Goal: Task Accomplishment & Management: Complete application form

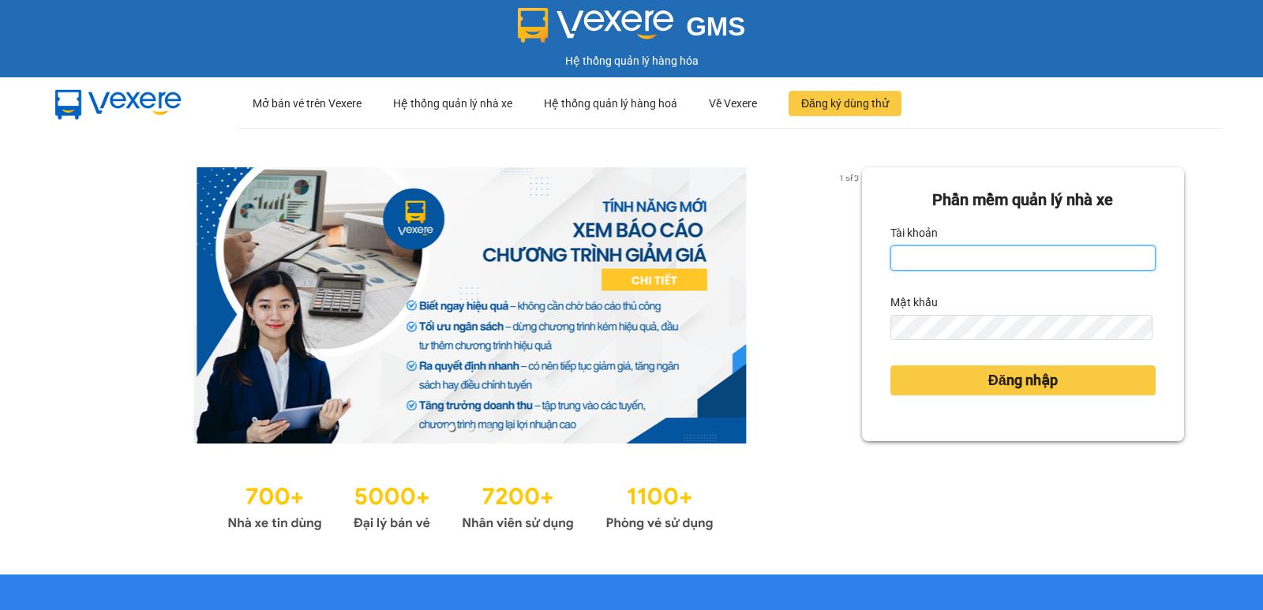
click at [922, 260] on input "Tài khoản" at bounding box center [1023, 258] width 265 height 25
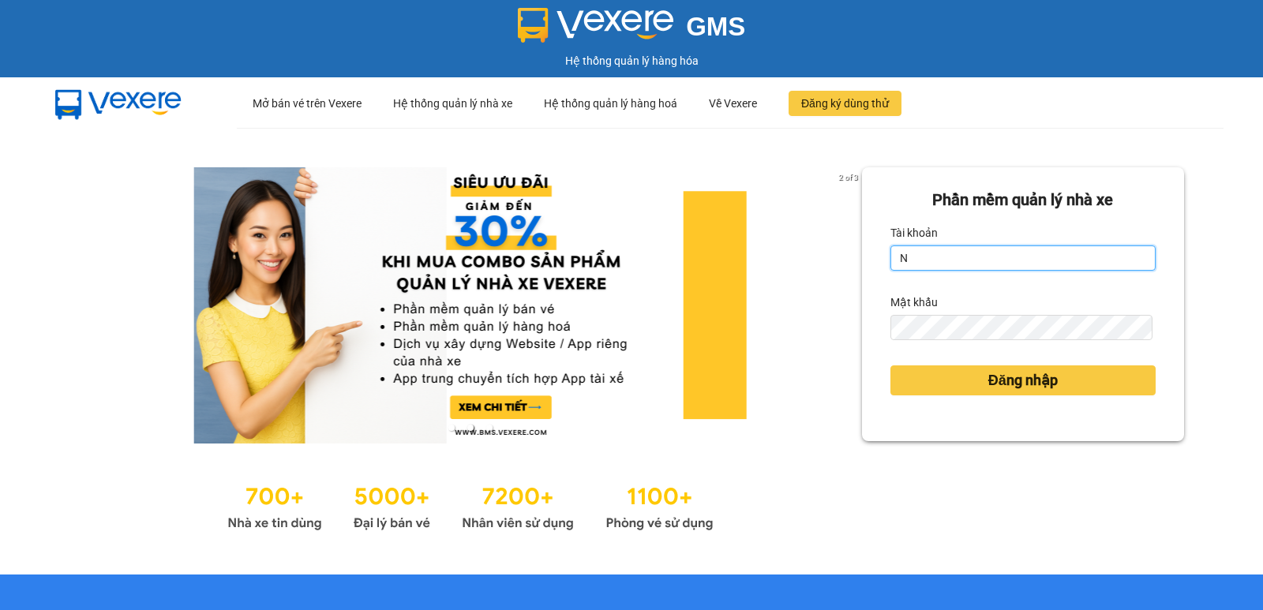
type input "ninhdiem.phucanex"
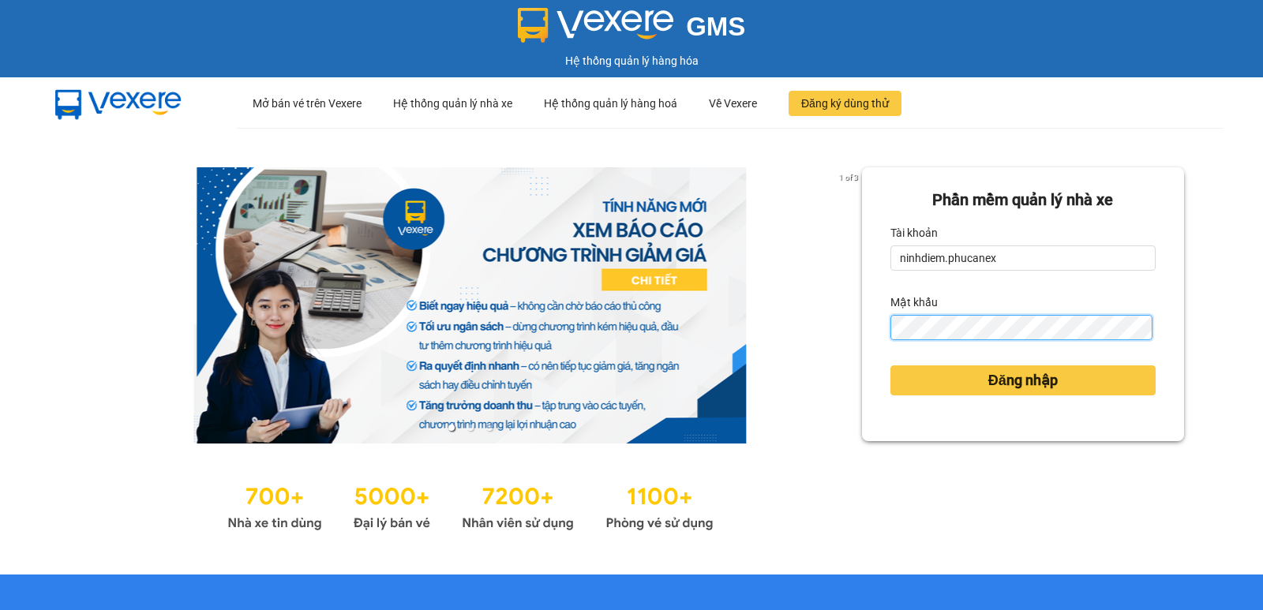
click at [891, 366] on button "Đăng nhập" at bounding box center [1023, 381] width 265 height 30
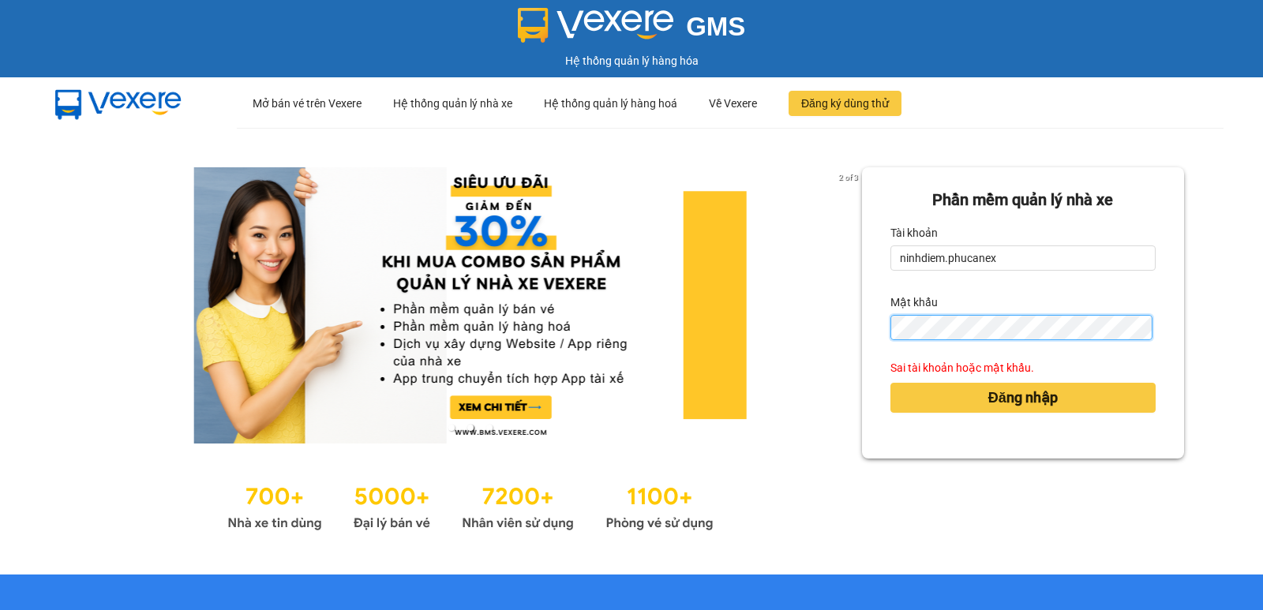
click at [862, 339] on div "Phần mềm quản lý nhà xe Tài khoản ninhdiem.phucanex Mật khẩu Sai tài khoản hoặc…" at bounding box center [1023, 312] width 322 height 291
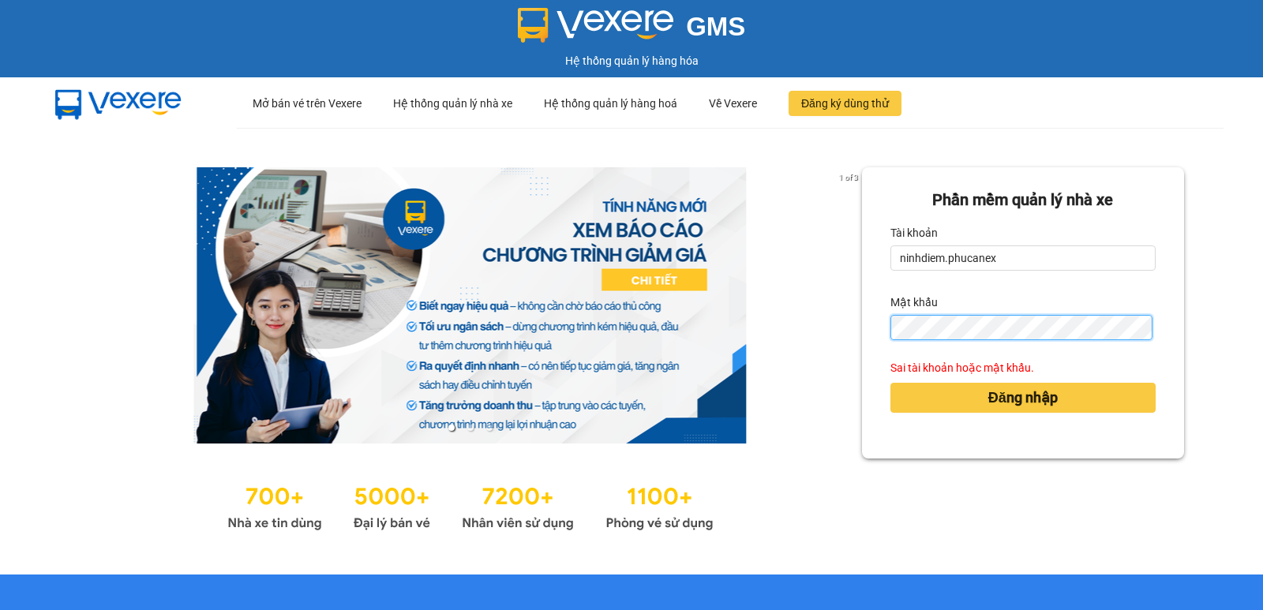
click at [891, 383] on button "Đăng nhập" at bounding box center [1023, 398] width 265 height 30
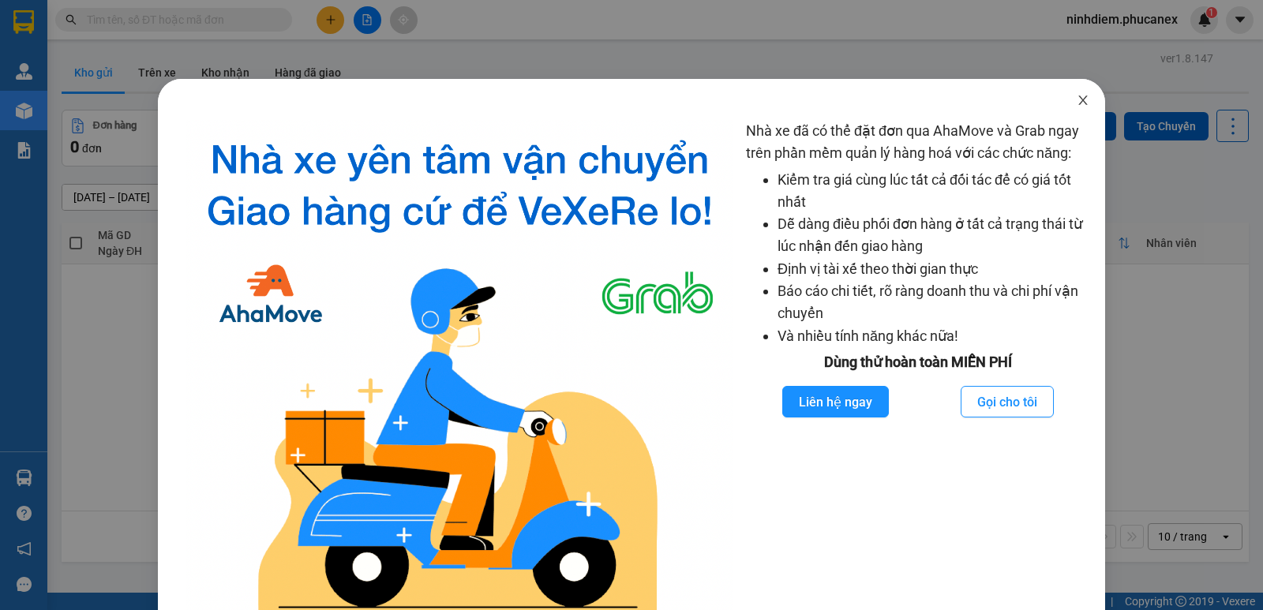
click at [1077, 95] on icon "close" at bounding box center [1083, 100] width 13 height 13
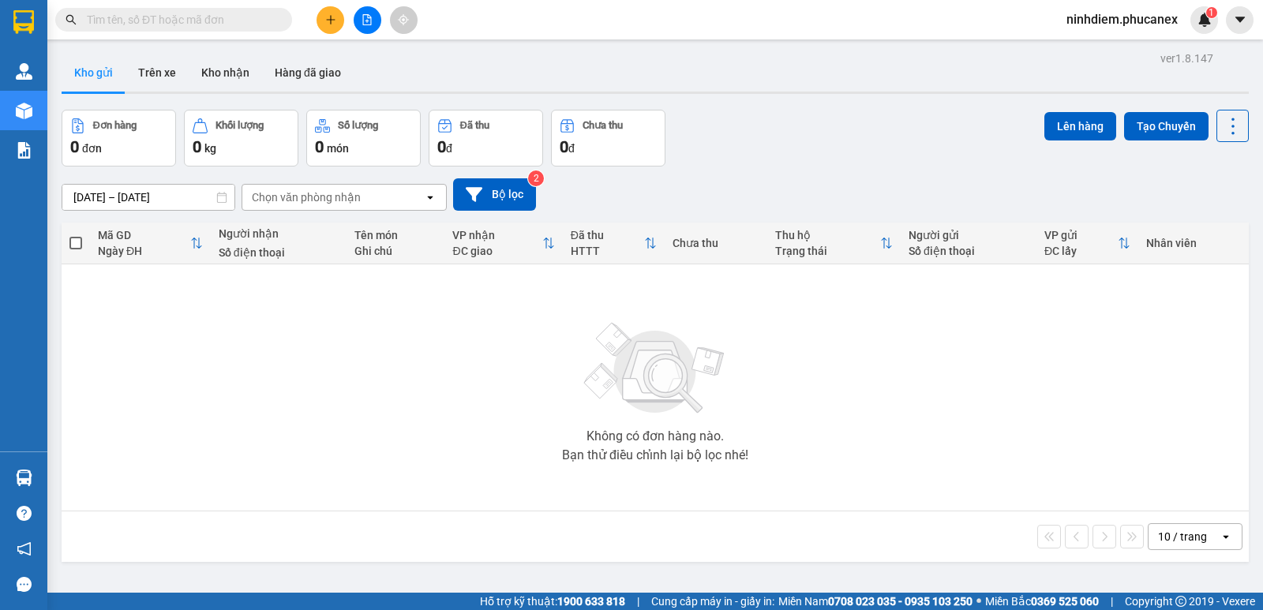
click at [330, 19] on icon "plus" at bounding box center [330, 19] width 11 height 11
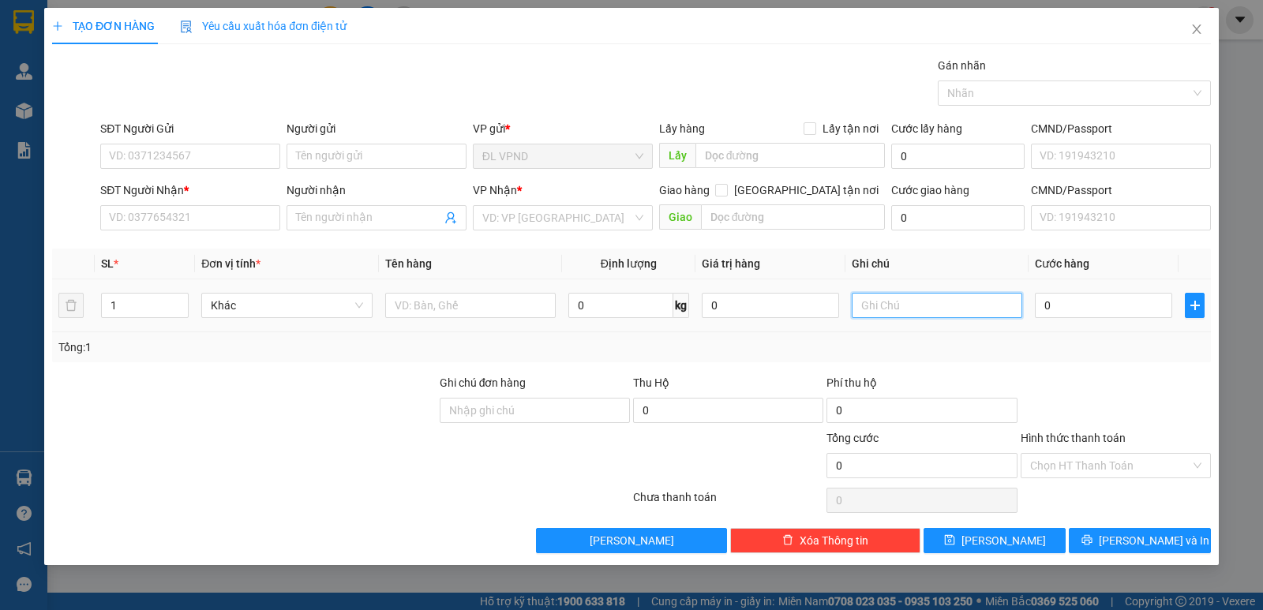
click at [871, 309] on input "text" at bounding box center [937, 305] width 171 height 25
type input "2058651"
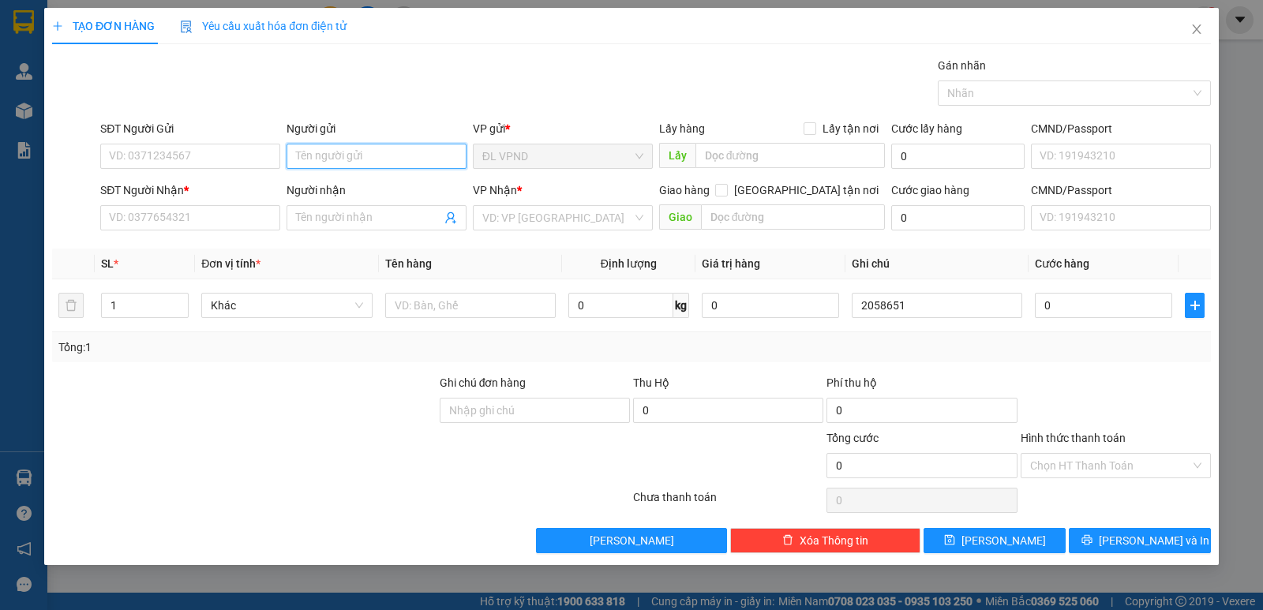
click at [369, 147] on input "Người gửi" at bounding box center [377, 156] width 180 height 25
paste input "ê"
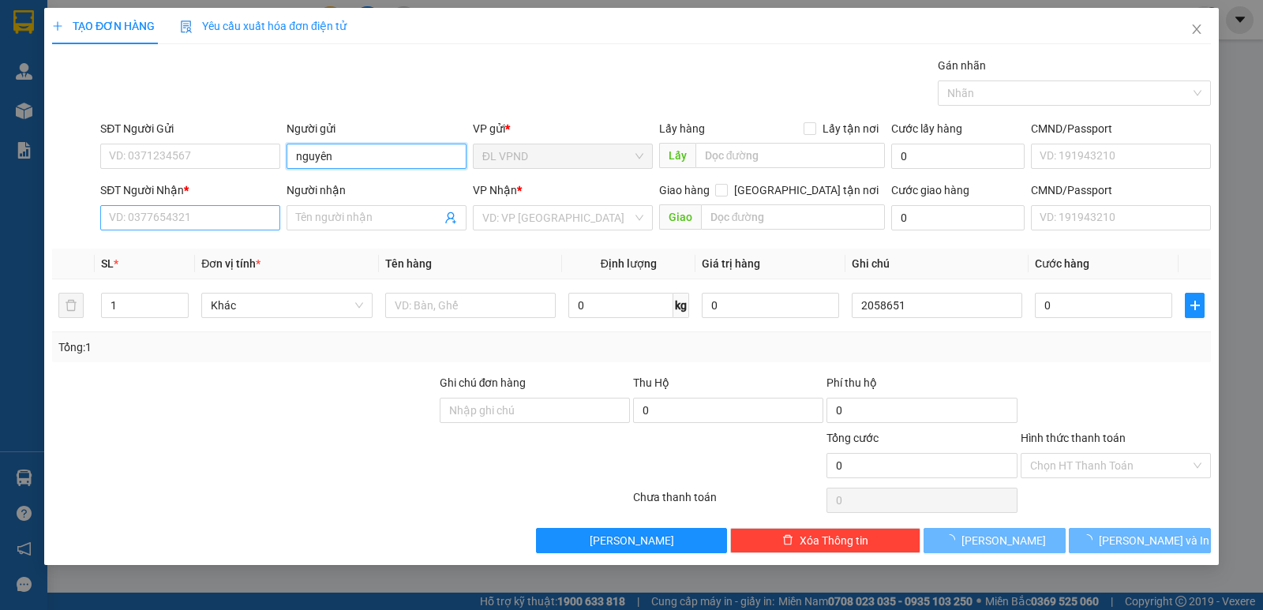
type input "nguyên"
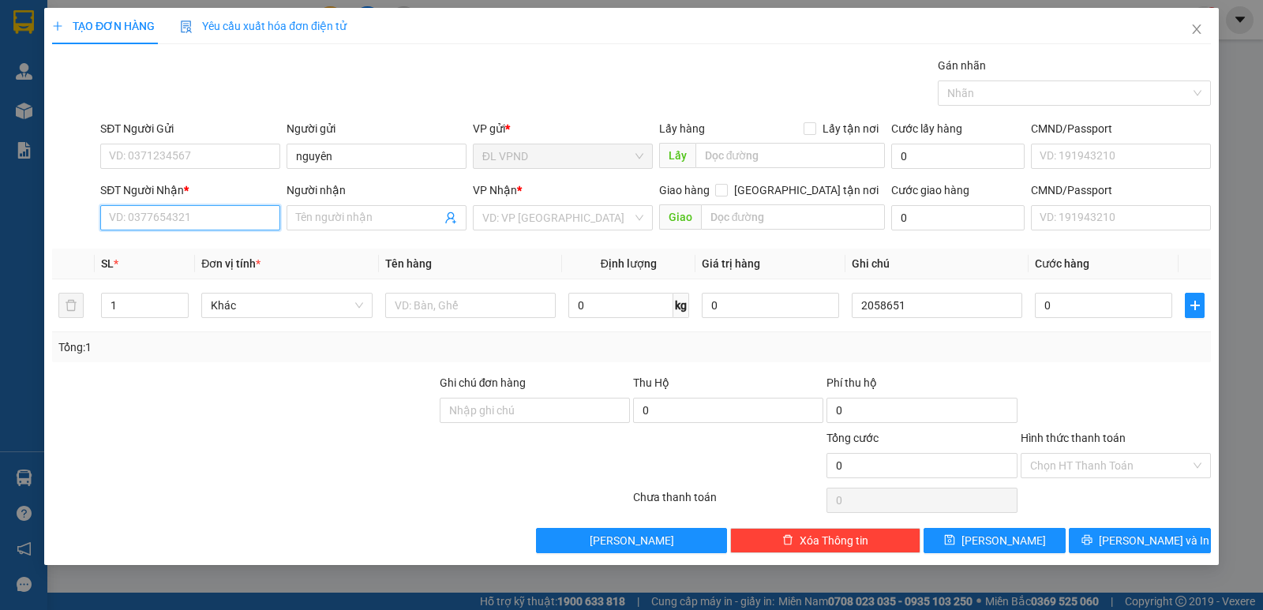
click at [152, 220] on input "SĐT Người Nhận *" at bounding box center [190, 217] width 180 height 25
type input "0902780994"
click at [174, 249] on div "0902780994 - NGỌC" at bounding box center [190, 249] width 161 height 17
type input "NGỌC"
type input "0902780994"
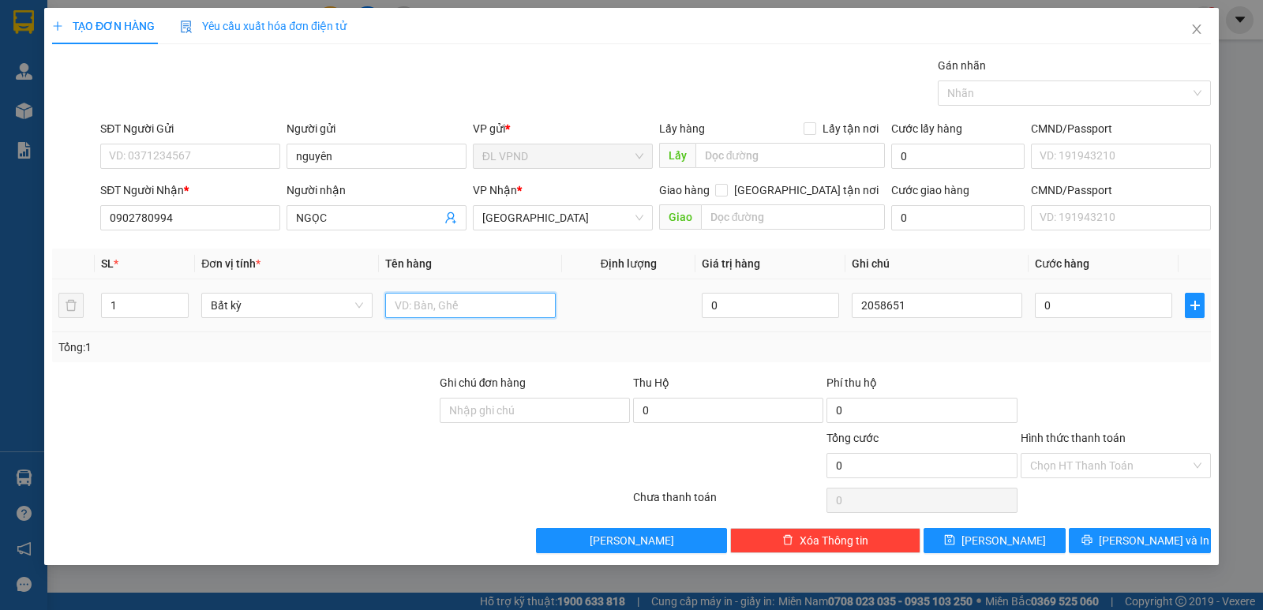
click at [477, 307] on input "text" at bounding box center [470, 305] width 171 height 25
type input "1 TX"
click at [1105, 298] on input "0" at bounding box center [1103, 305] width 137 height 25
type input "5"
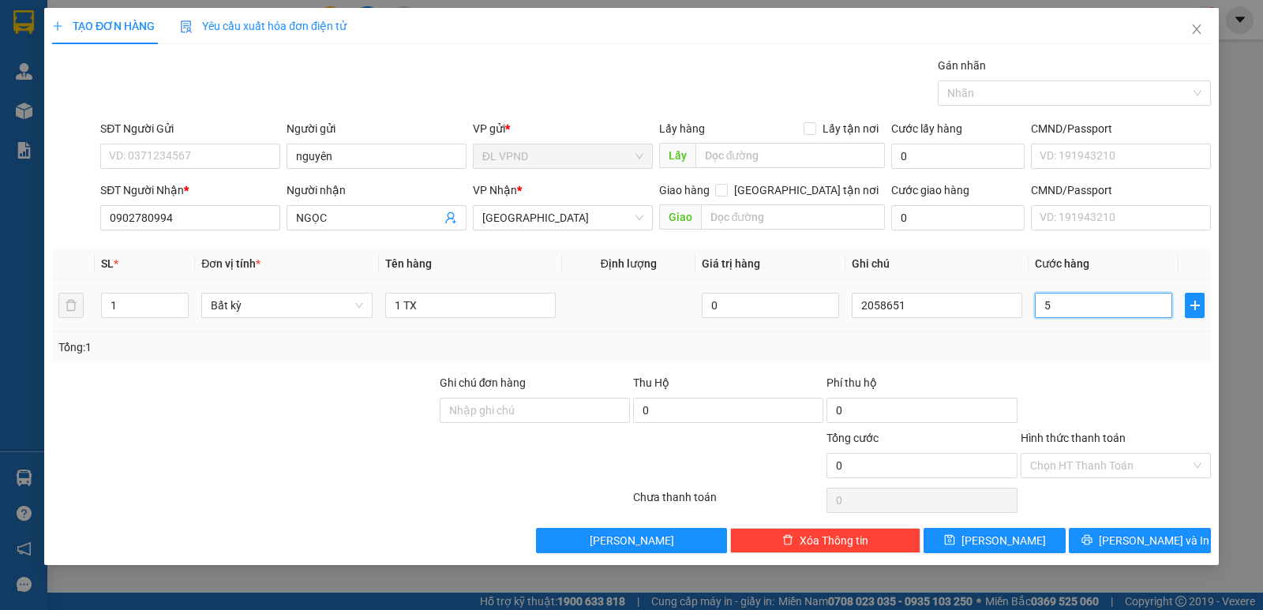
type input "5"
type input "50"
click at [1030, 538] on button "Lưu" at bounding box center [995, 540] width 142 height 25
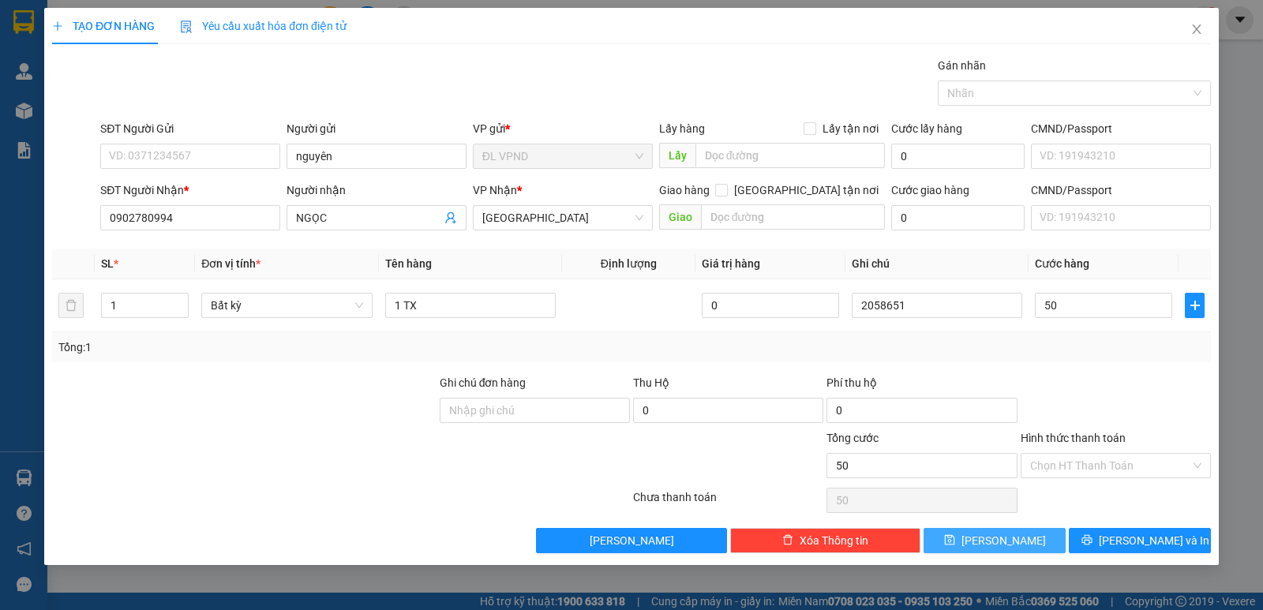
type input "50.000"
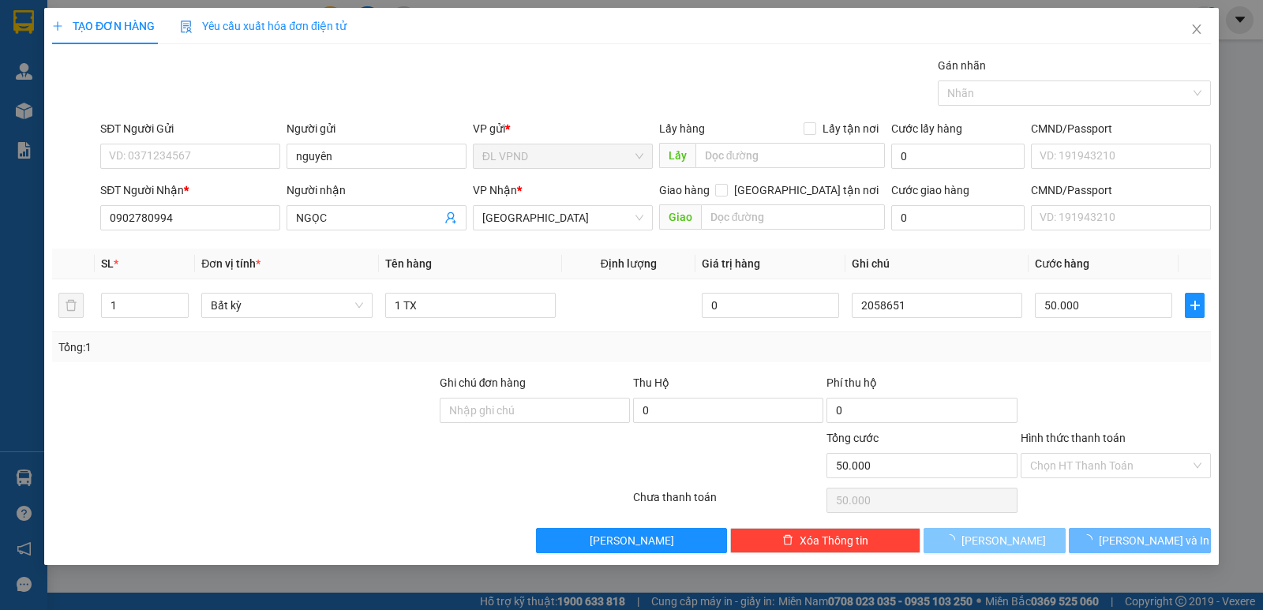
type input "0"
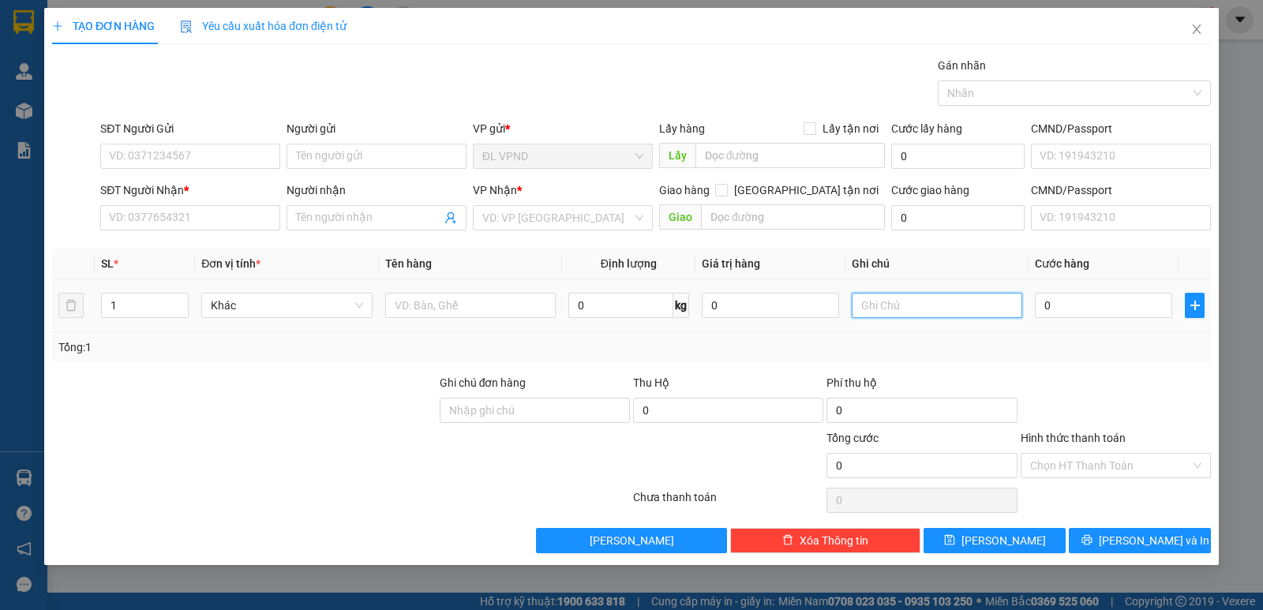
click at [917, 305] on input "text" at bounding box center [937, 305] width 171 height 25
type input "2058652"
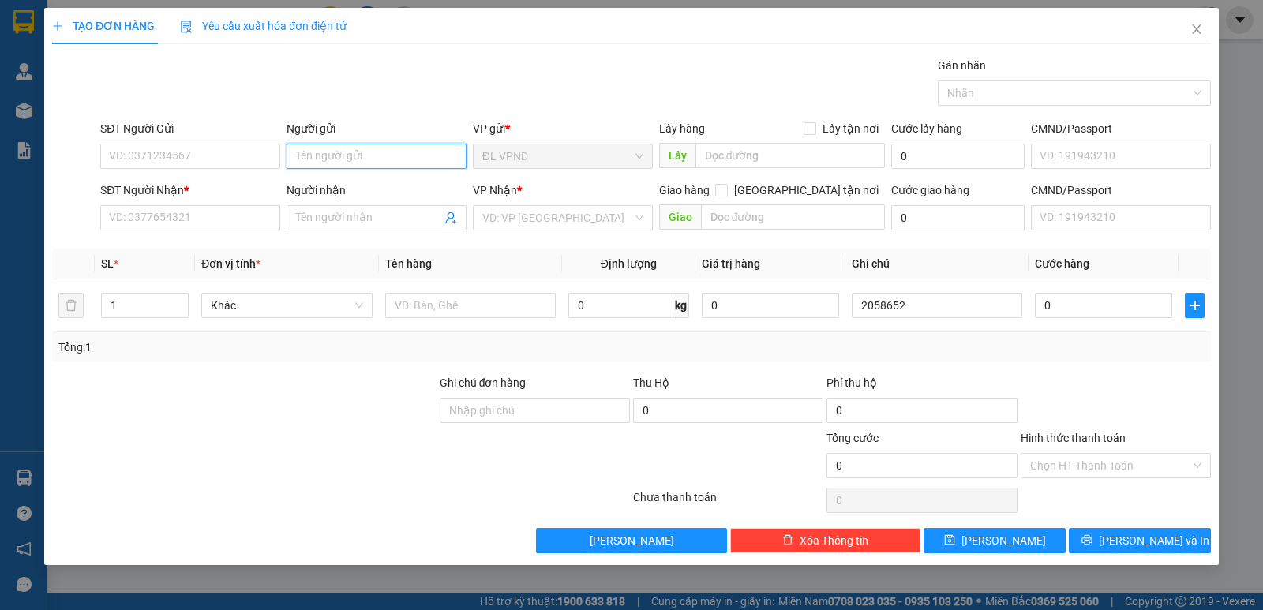
click at [309, 147] on input "Người gửi" at bounding box center [377, 156] width 180 height 25
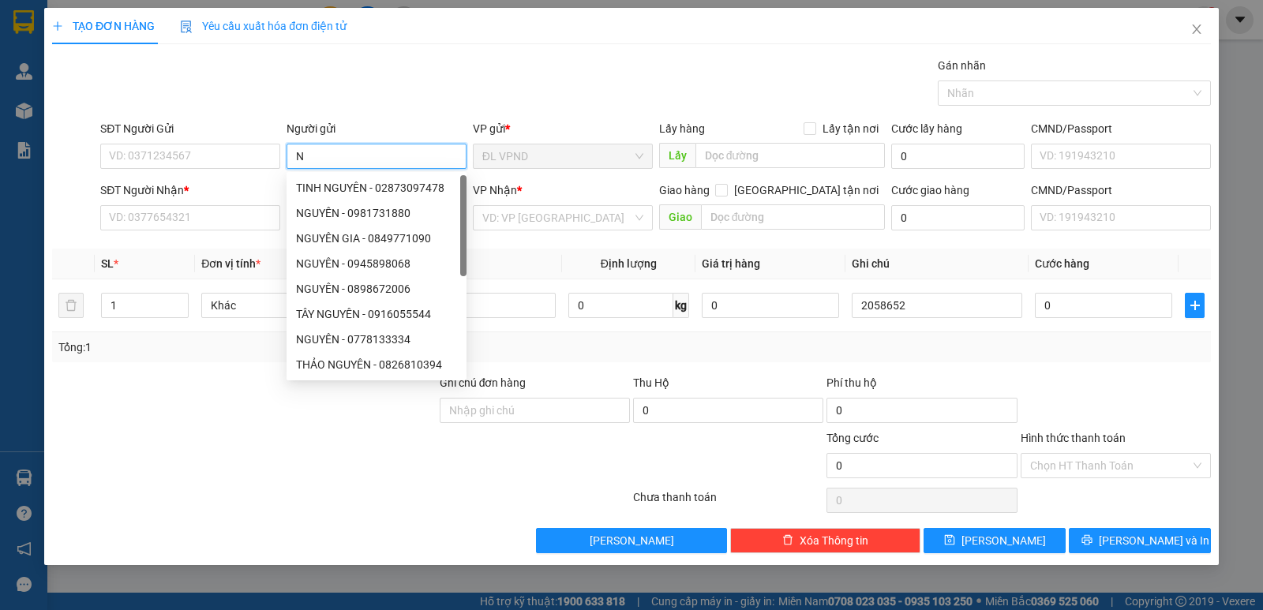
paste input "ÌN"
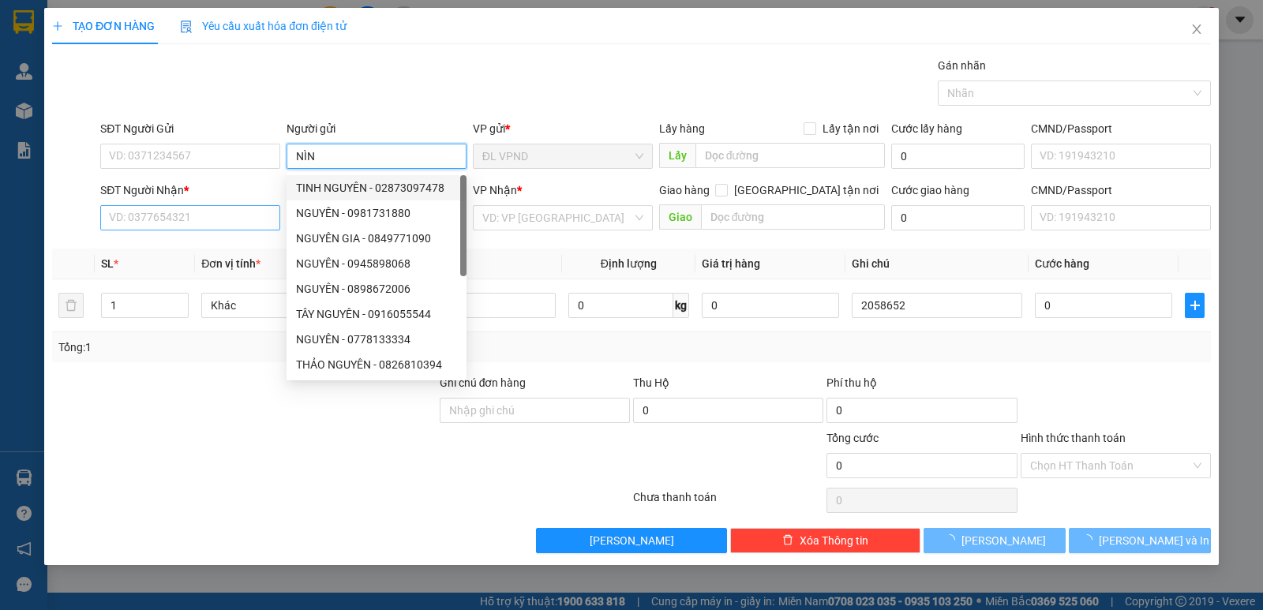
type input "NÌN"
click at [182, 215] on input "SĐT Người Nhận *" at bounding box center [190, 217] width 180 height 25
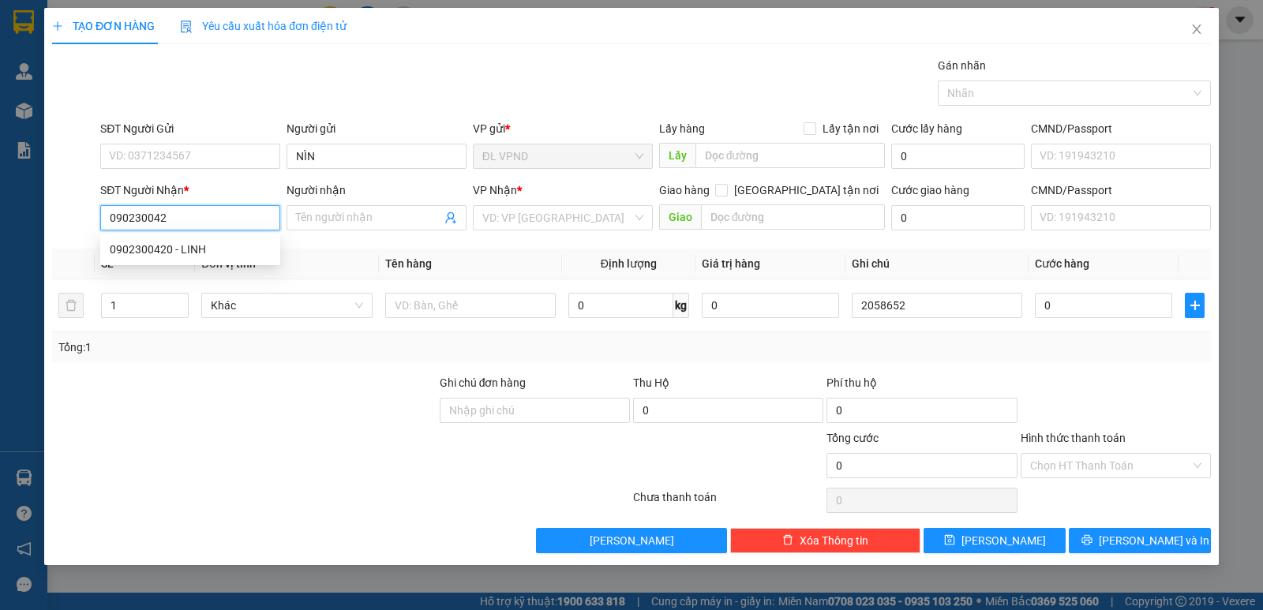
type input "0902300420"
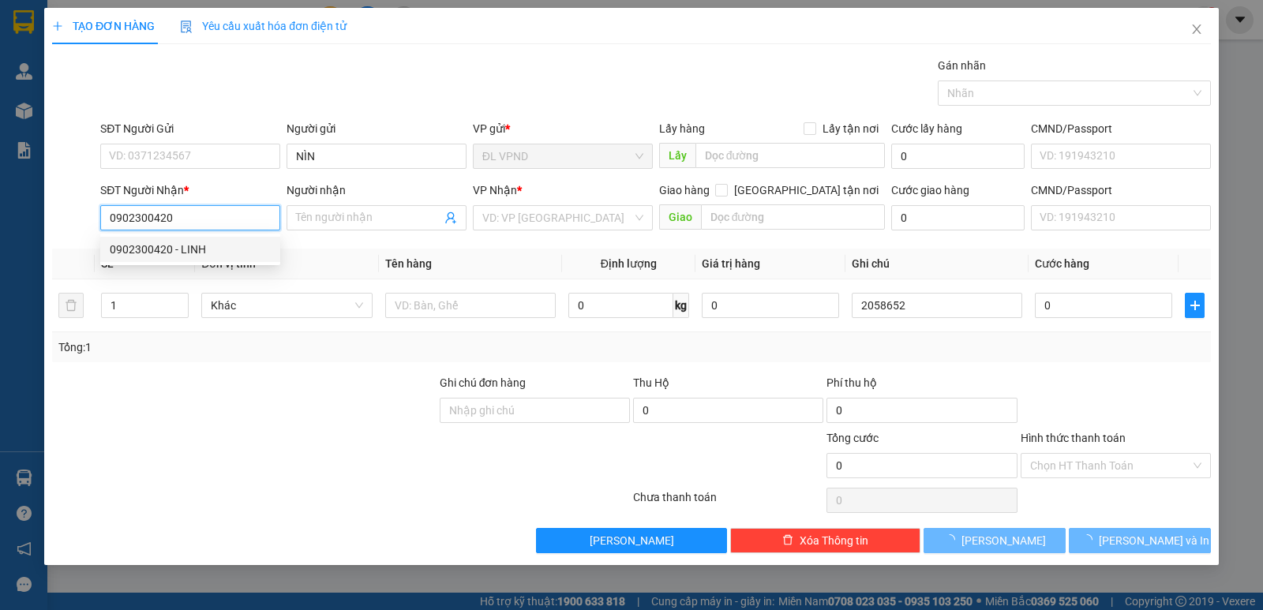
click at [169, 241] on div "0902300420 - LINH" at bounding box center [190, 249] width 161 height 17
type input "LINH"
type input "0902300420"
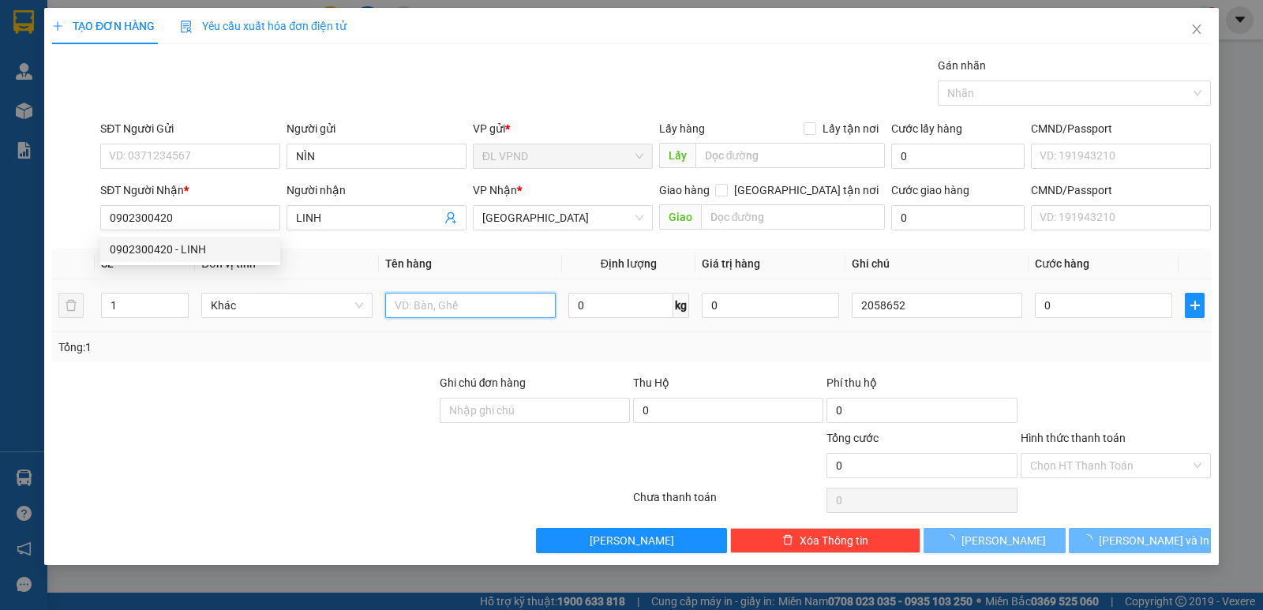
click at [482, 313] on input "text" at bounding box center [470, 305] width 171 height 25
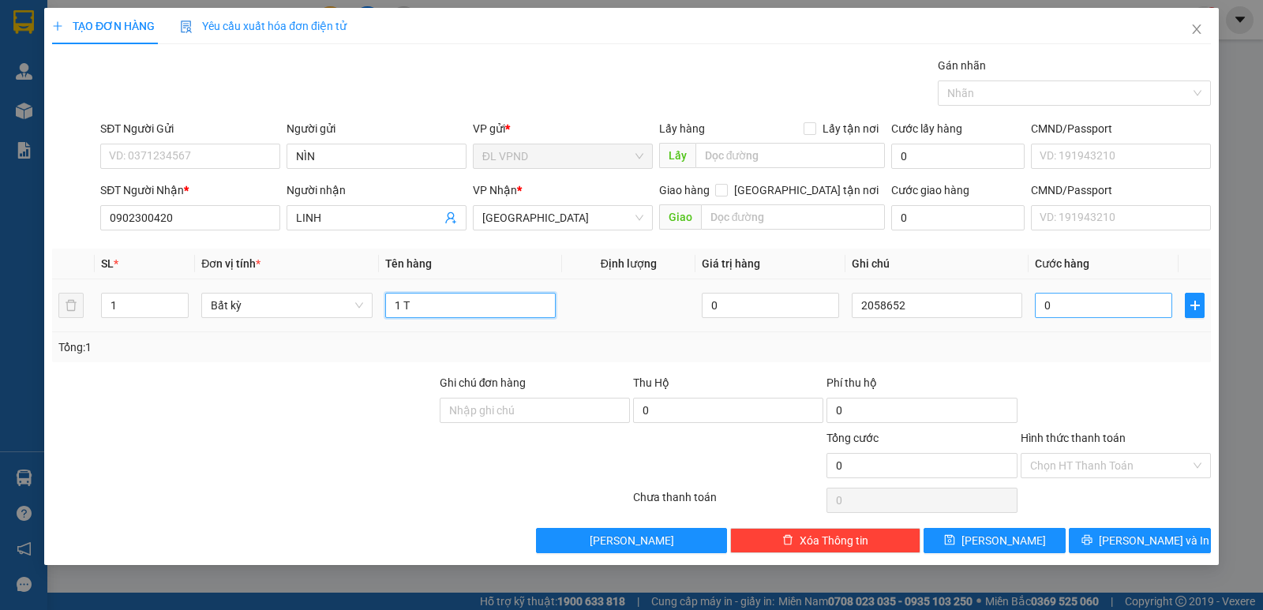
type input "1 T"
click at [1069, 303] on input "0" at bounding box center [1103, 305] width 137 height 25
type input "4"
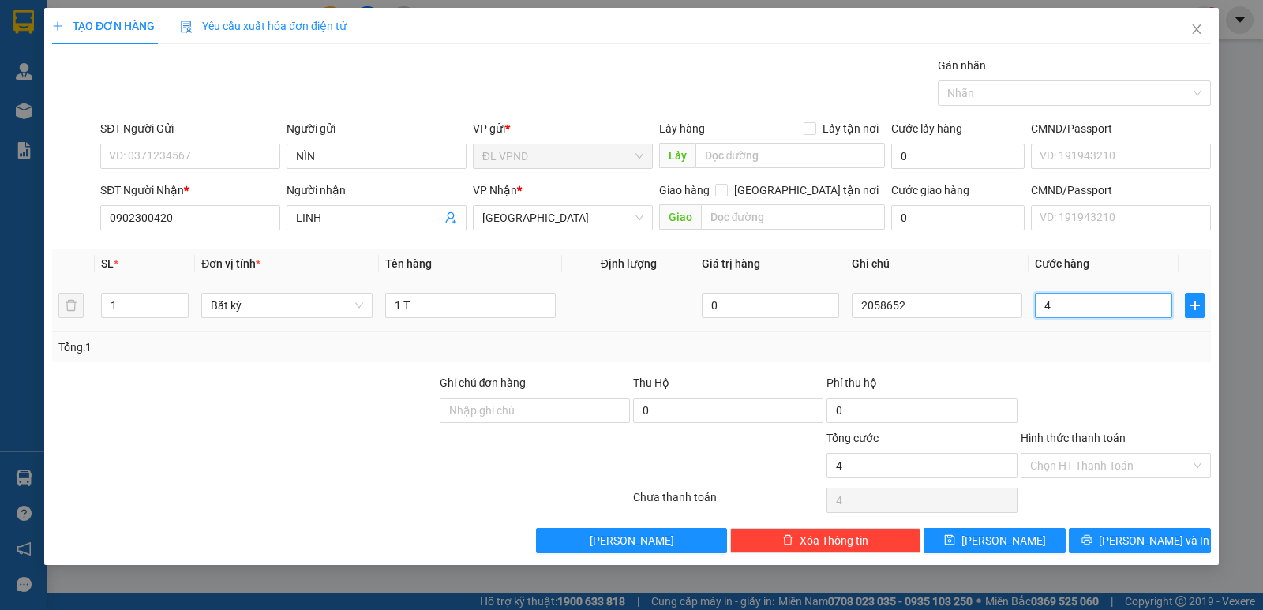
type input "40"
click at [1057, 472] on input "Hình thức thanh toán" at bounding box center [1110, 466] width 160 height 24
type input "40.000"
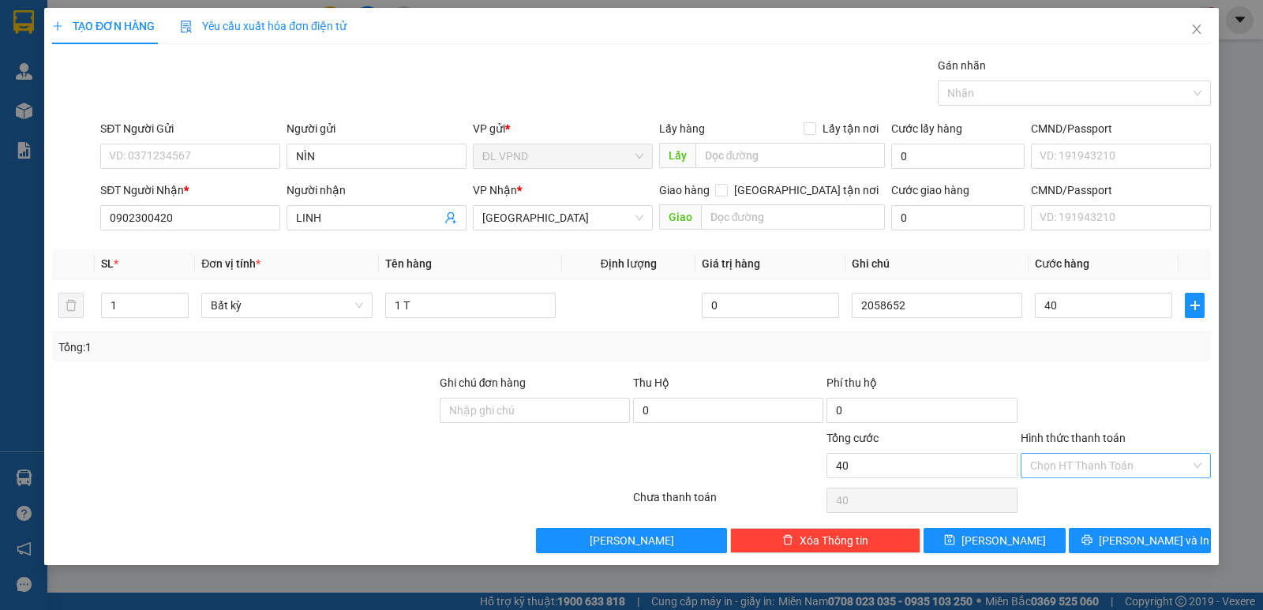
type input "40.000"
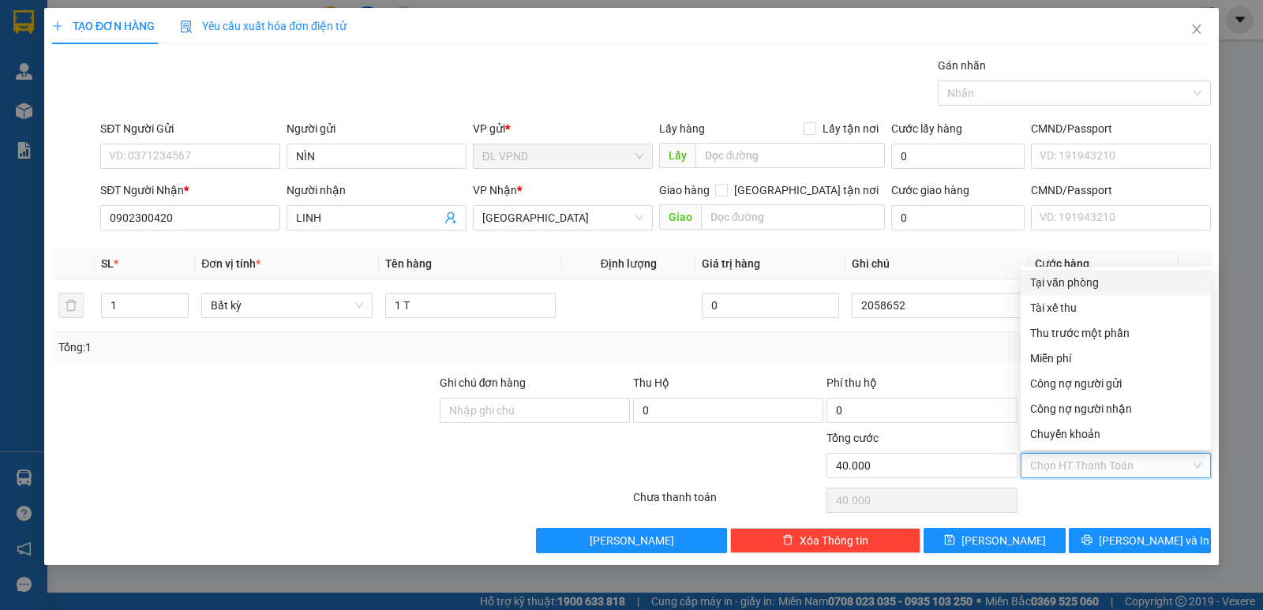
click at [1051, 286] on div "Tại văn phòng" at bounding box center [1115, 282] width 171 height 17
type input "0"
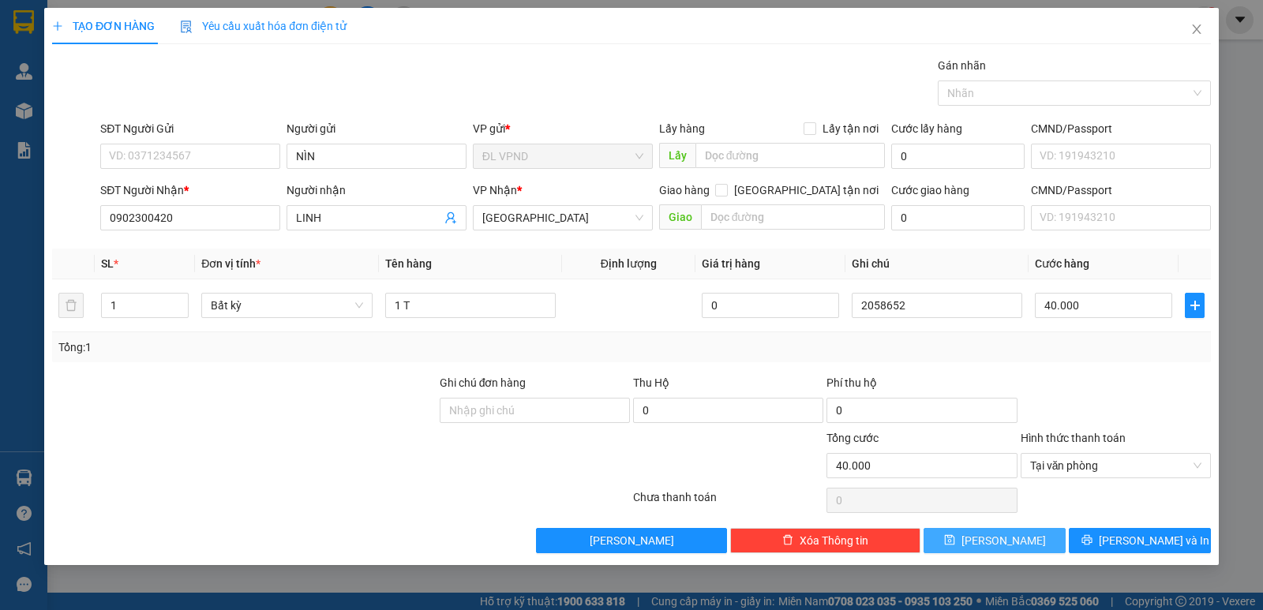
click at [998, 543] on span "Lưu" at bounding box center [1004, 540] width 84 height 17
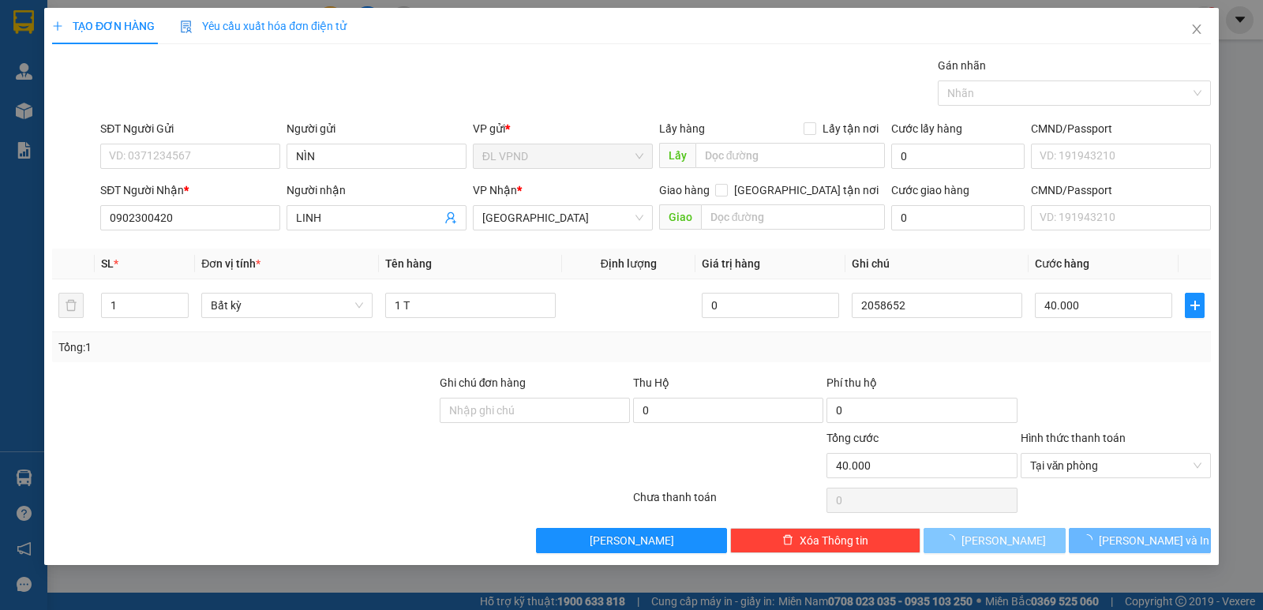
type input "0"
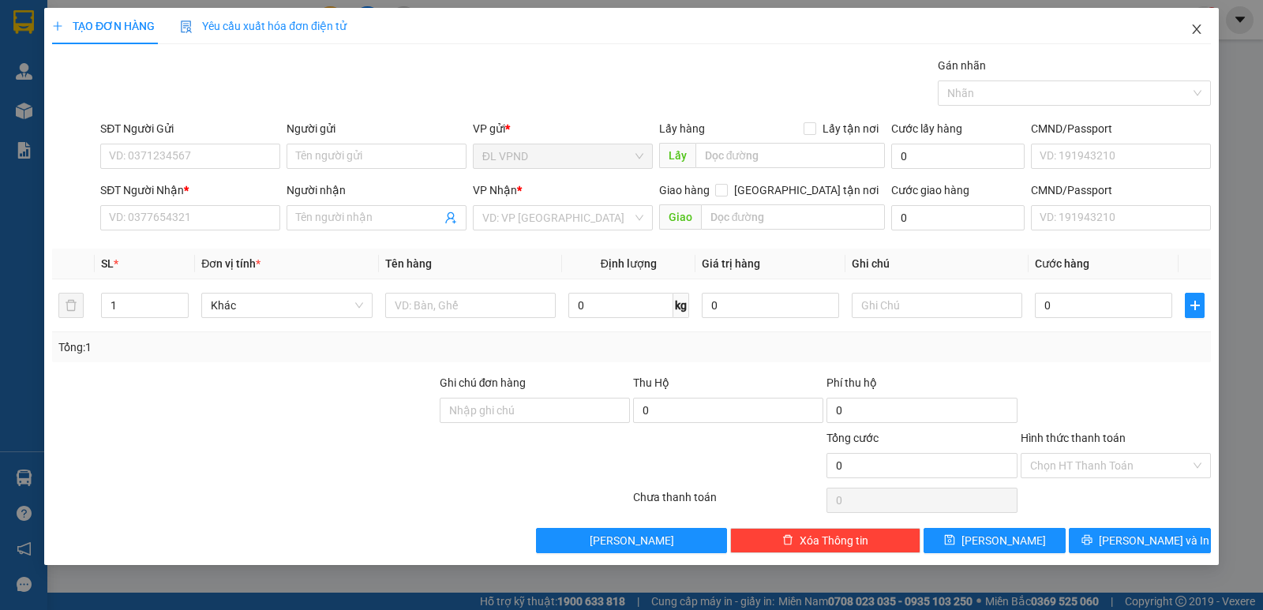
click at [1193, 31] on icon "close" at bounding box center [1197, 29] width 13 height 13
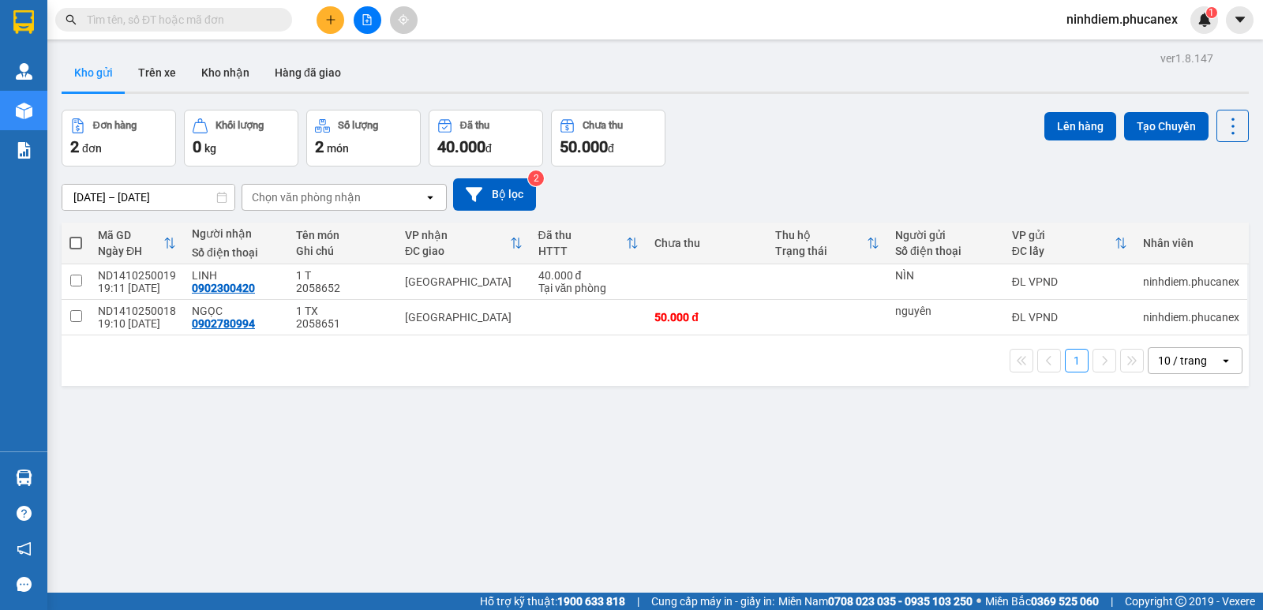
click at [73, 239] on span at bounding box center [75, 243] width 13 height 13
click at [76, 235] on input "checkbox" at bounding box center [76, 235] width 0 height 0
checkbox input "true"
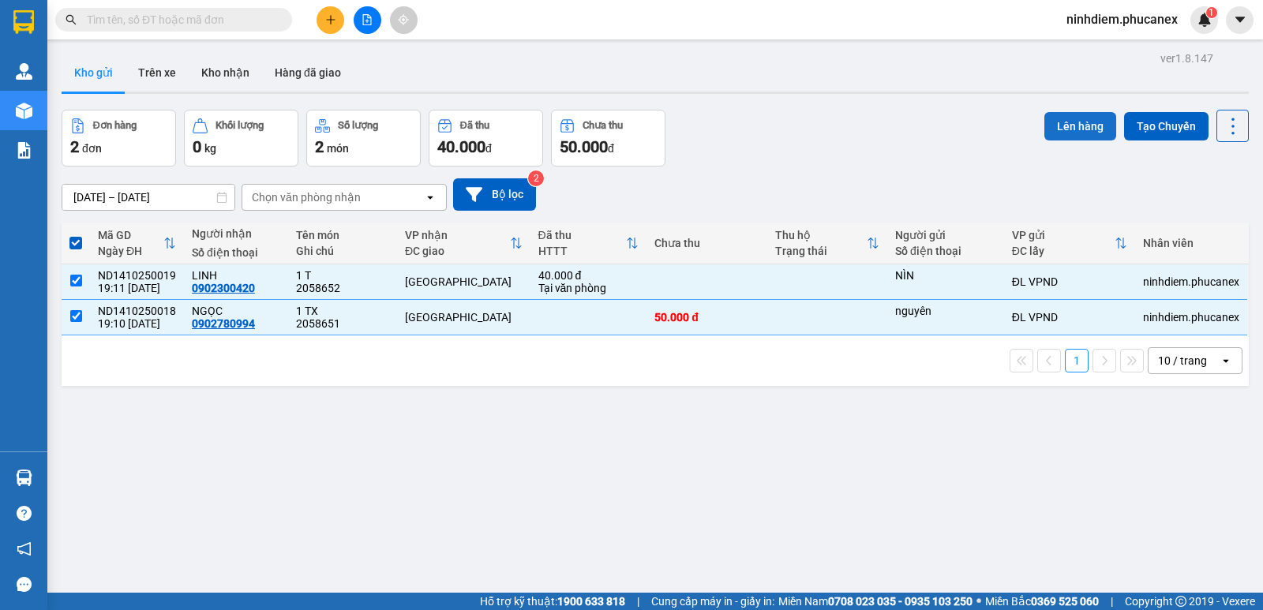
click at [1071, 118] on button "Lên hàng" at bounding box center [1081, 126] width 72 height 28
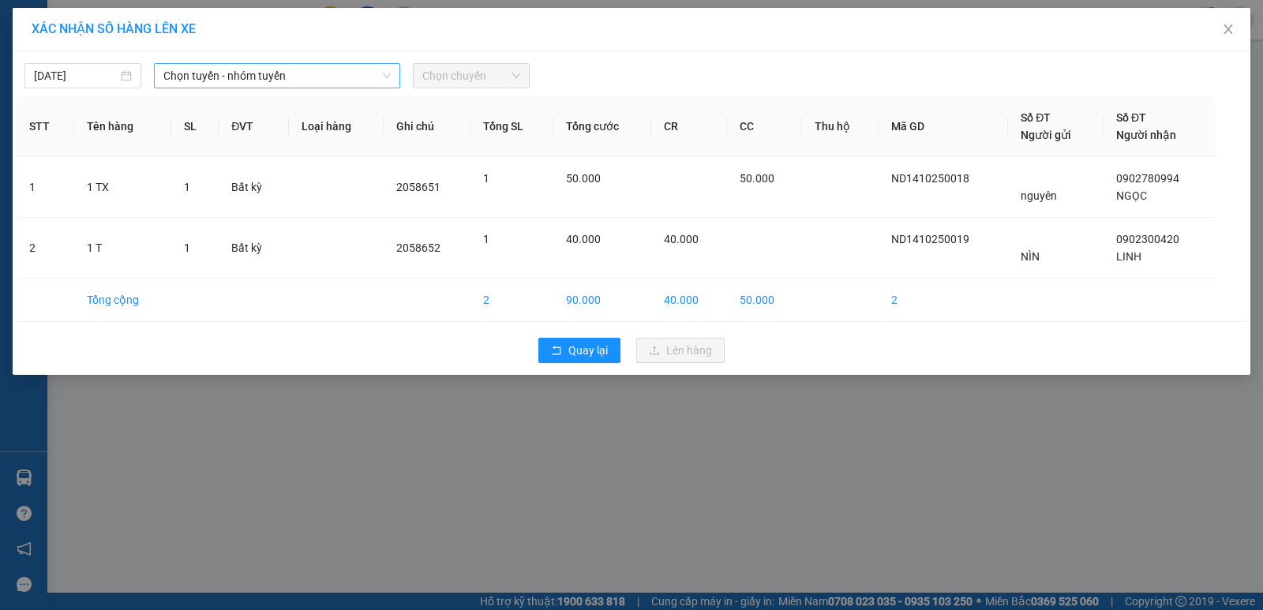
click at [344, 74] on span "Chọn tuyến - nhóm tuyến" at bounding box center [276, 76] width 227 height 24
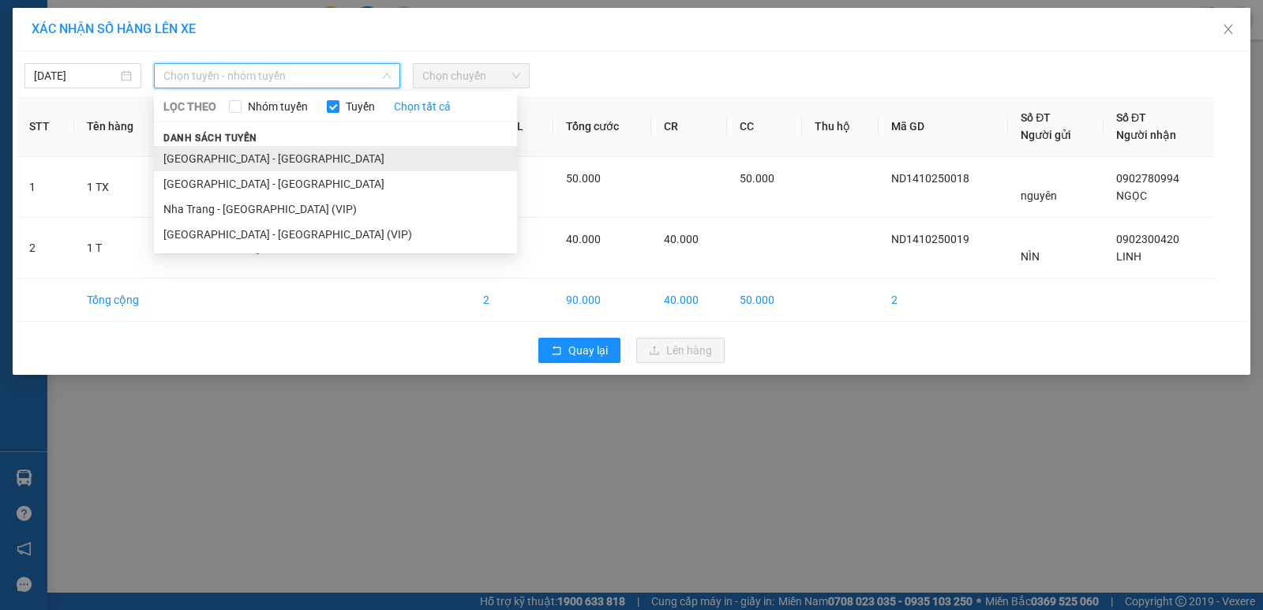
click at [243, 164] on li "[GEOGRAPHIC_DATA][PERSON_NAME][GEOGRAPHIC_DATA]" at bounding box center [335, 158] width 363 height 25
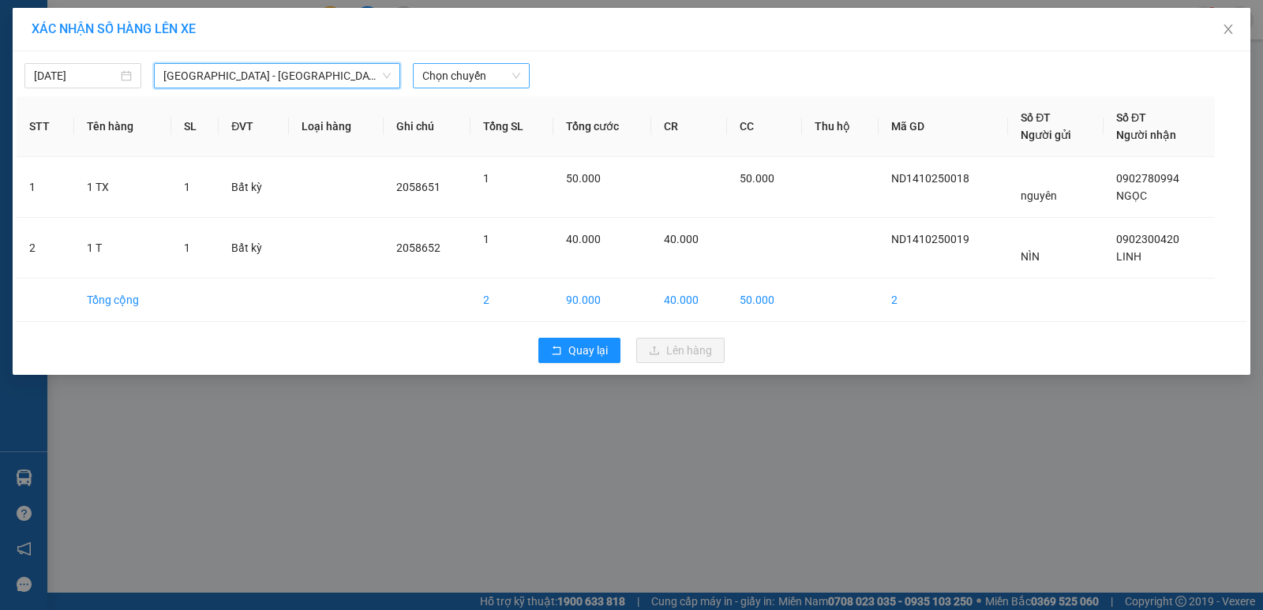
click at [497, 70] on span "Chọn chuyến" at bounding box center [471, 76] width 98 height 24
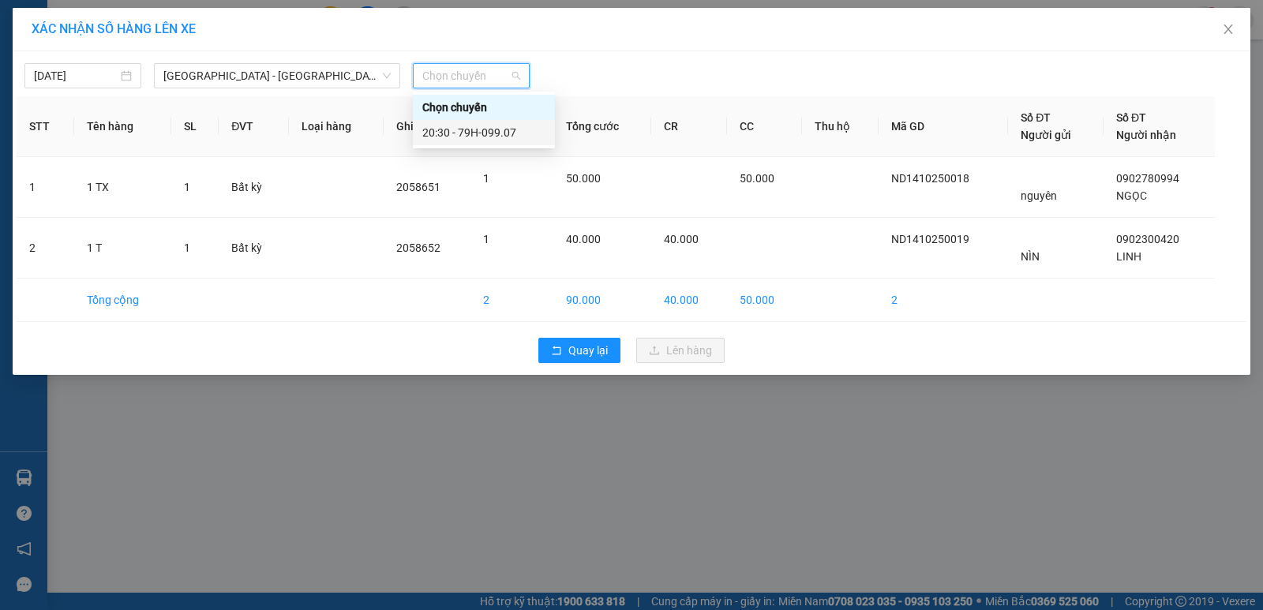
click at [456, 133] on div "20:30 - 79H-099.07" at bounding box center [483, 132] width 123 height 17
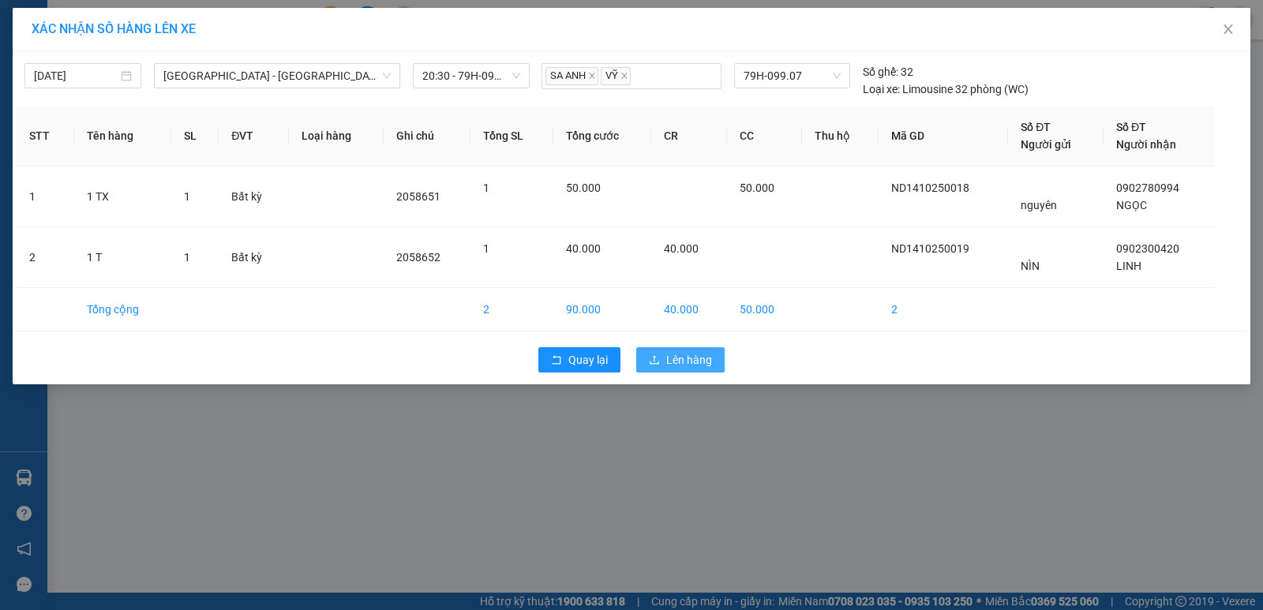
click at [667, 366] on span "Lên hàng" at bounding box center [689, 359] width 46 height 17
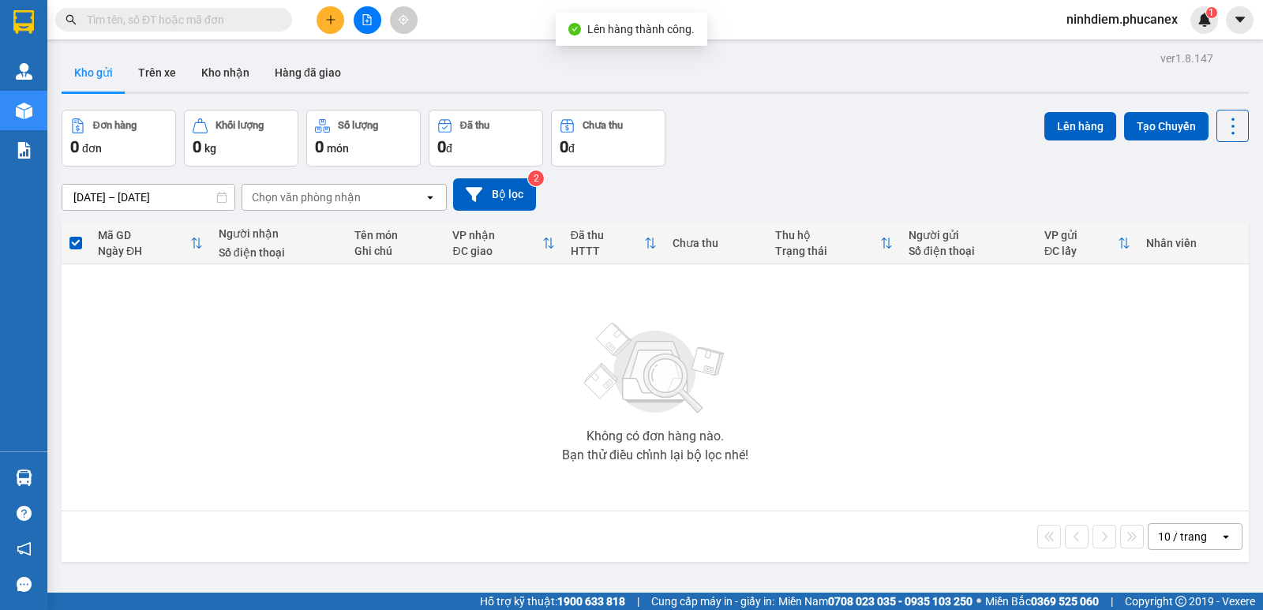
click at [1113, 17] on span "ninhdiem.phucanex" at bounding box center [1122, 19] width 137 height 20
click at [1097, 58] on li "Đăng xuất" at bounding box center [1121, 48] width 138 height 25
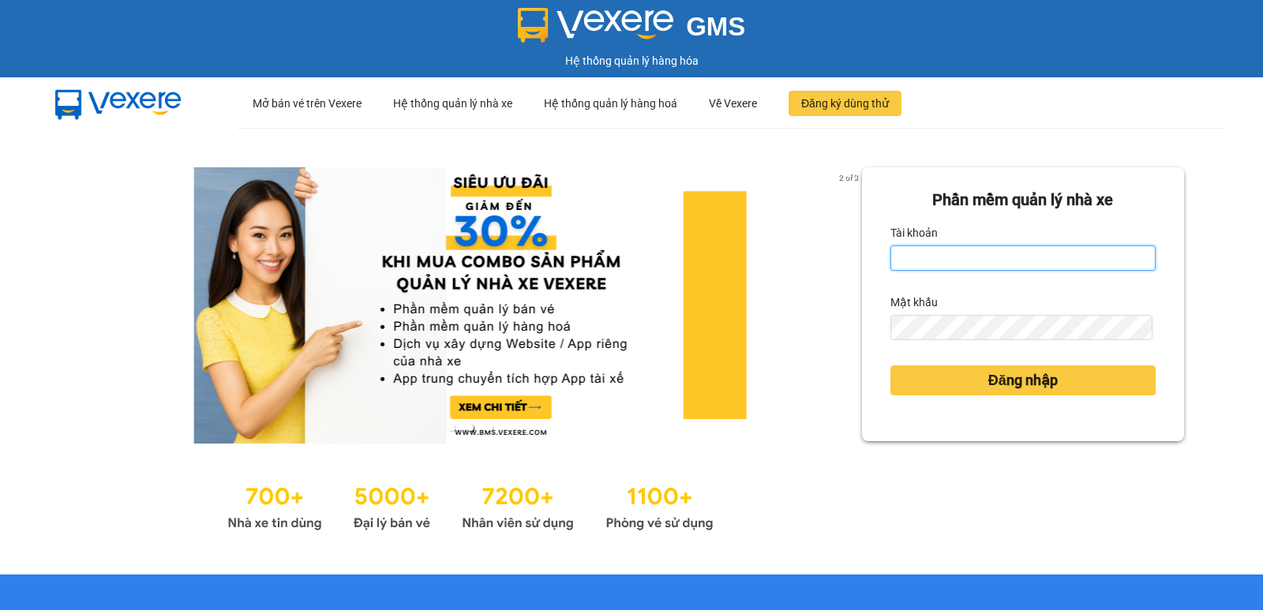
drag, startPoint x: 909, startPoint y: 261, endPoint x: 895, endPoint y: 261, distance: 14.2
click at [909, 261] on input "Tài khoản" at bounding box center [1023, 258] width 265 height 25
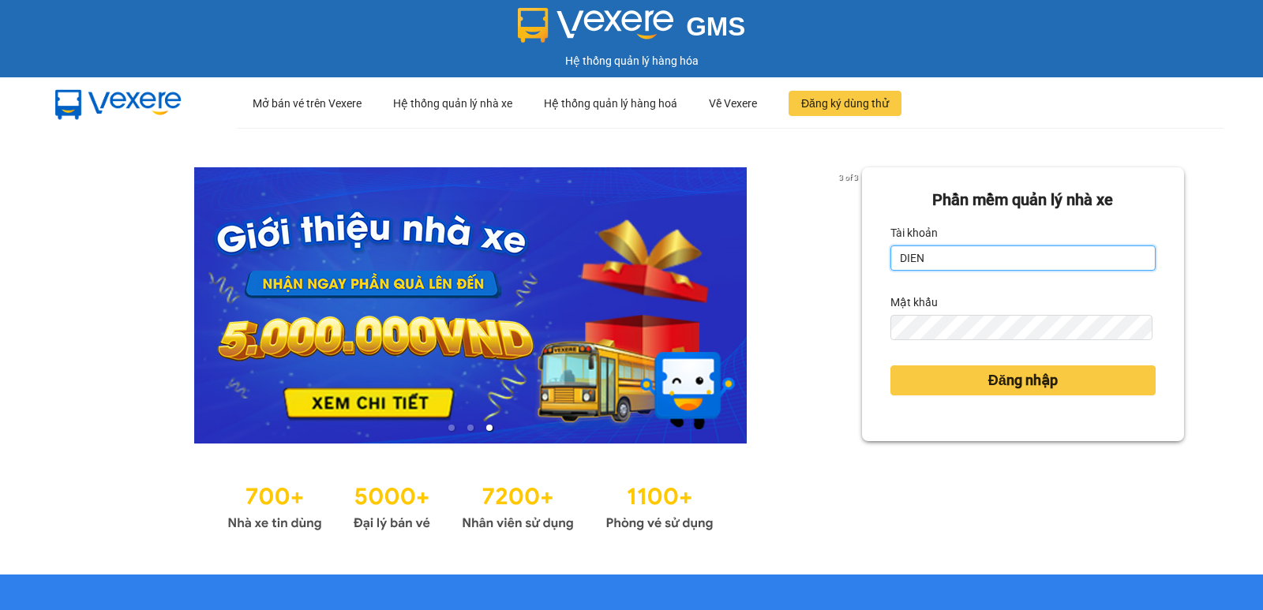
type input "dienkhanh.phucanex"
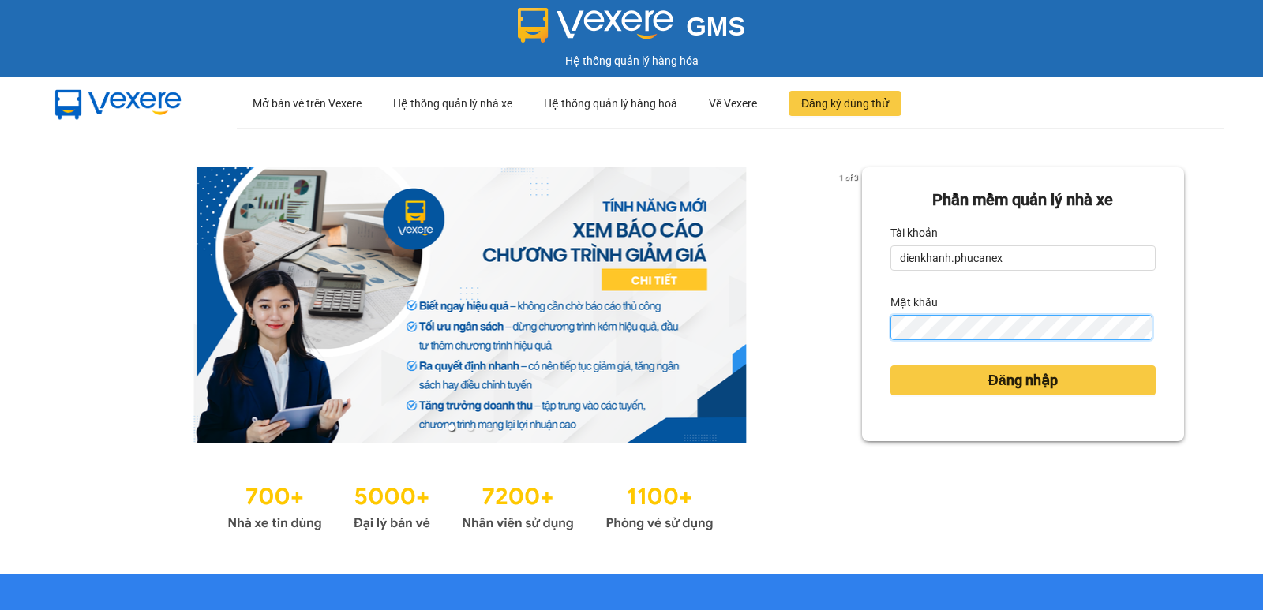
click at [868, 336] on div "[PERSON_NAME] mềm [PERSON_NAME] nhà xe [PERSON_NAME] dienkhanh.phucanex Mật khẩ…" at bounding box center [1023, 304] width 322 height 274
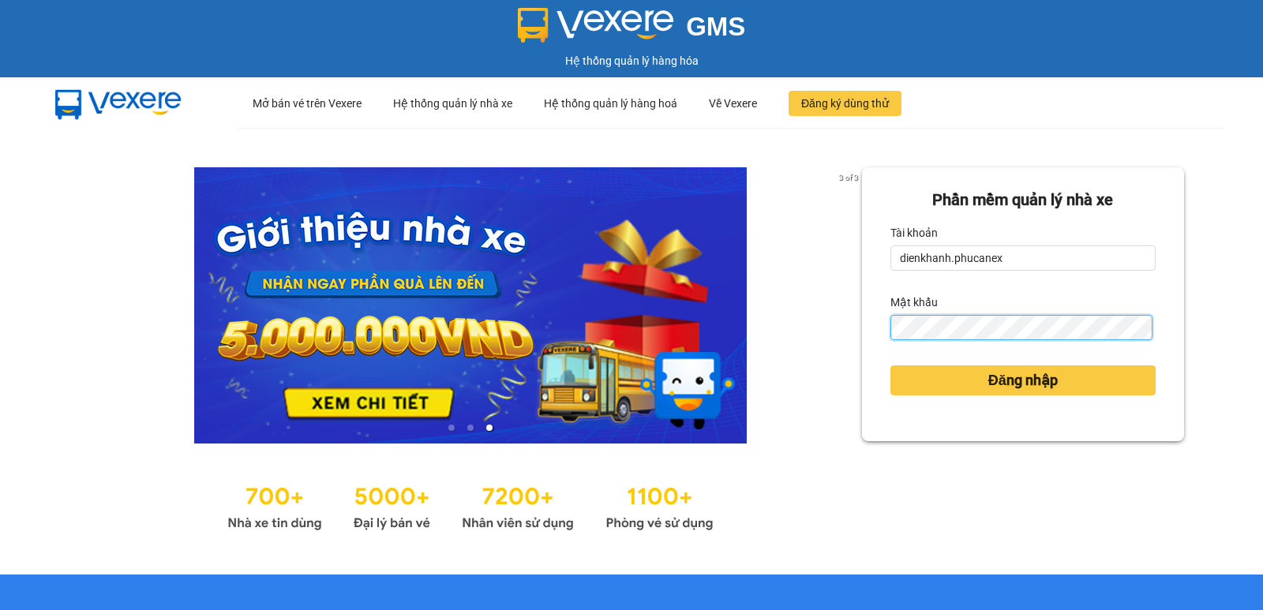
click at [891, 366] on button "Đăng nhập" at bounding box center [1023, 381] width 265 height 30
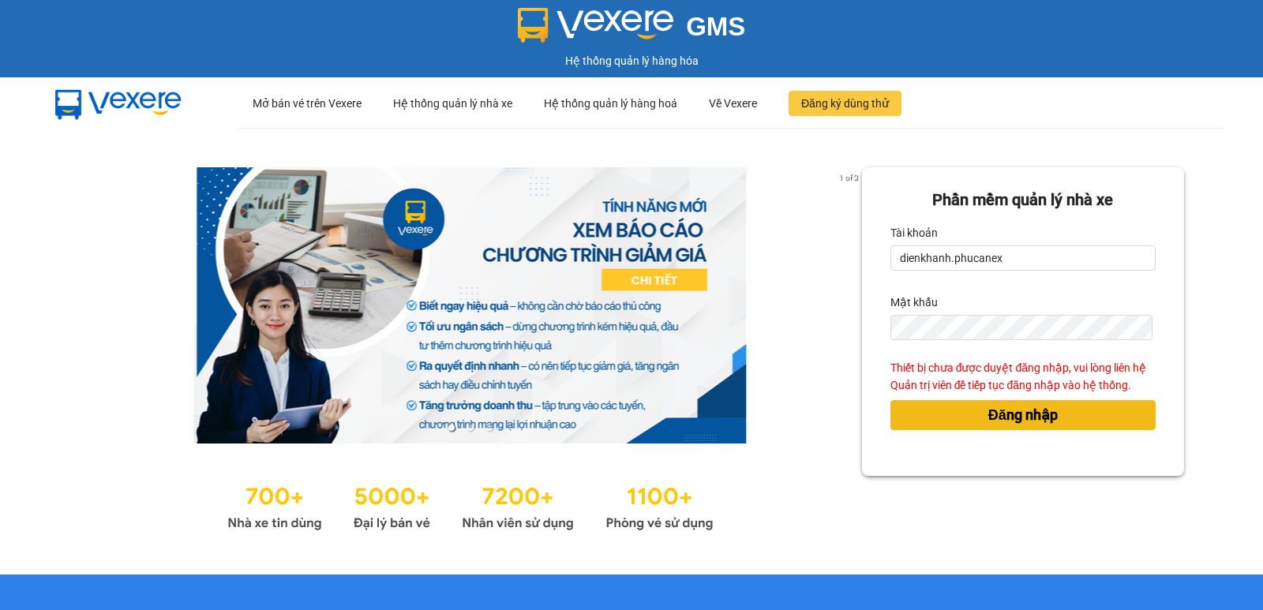
click at [971, 415] on button "Đăng nhập" at bounding box center [1023, 415] width 265 height 30
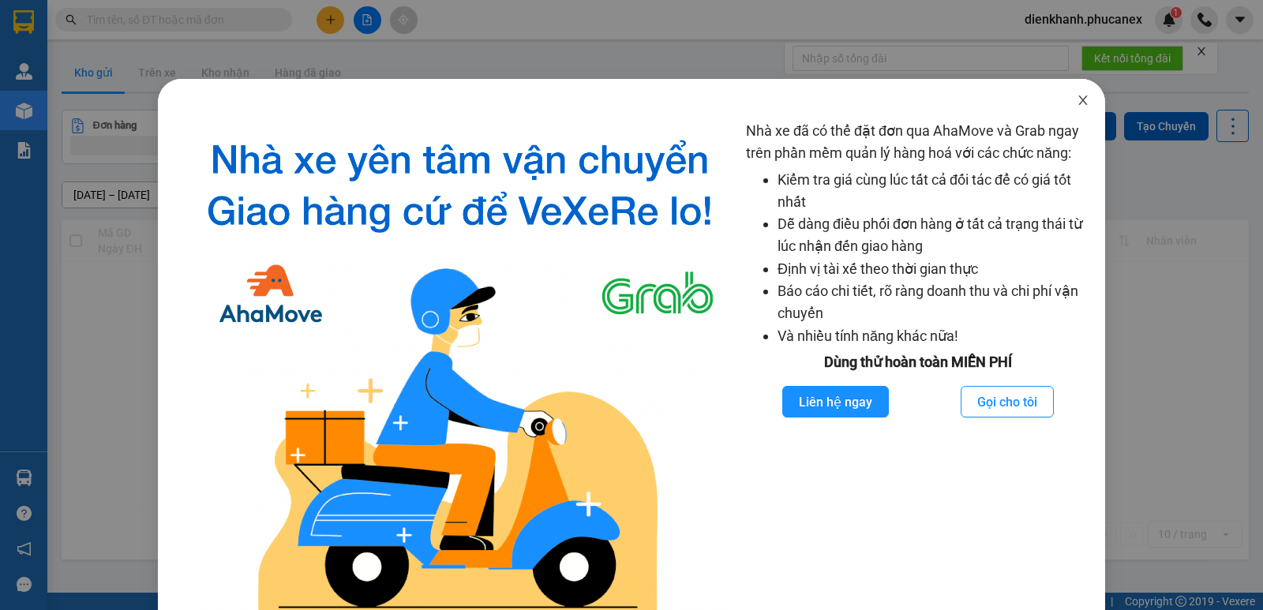
click at [1077, 95] on icon "close" at bounding box center [1083, 100] width 13 height 13
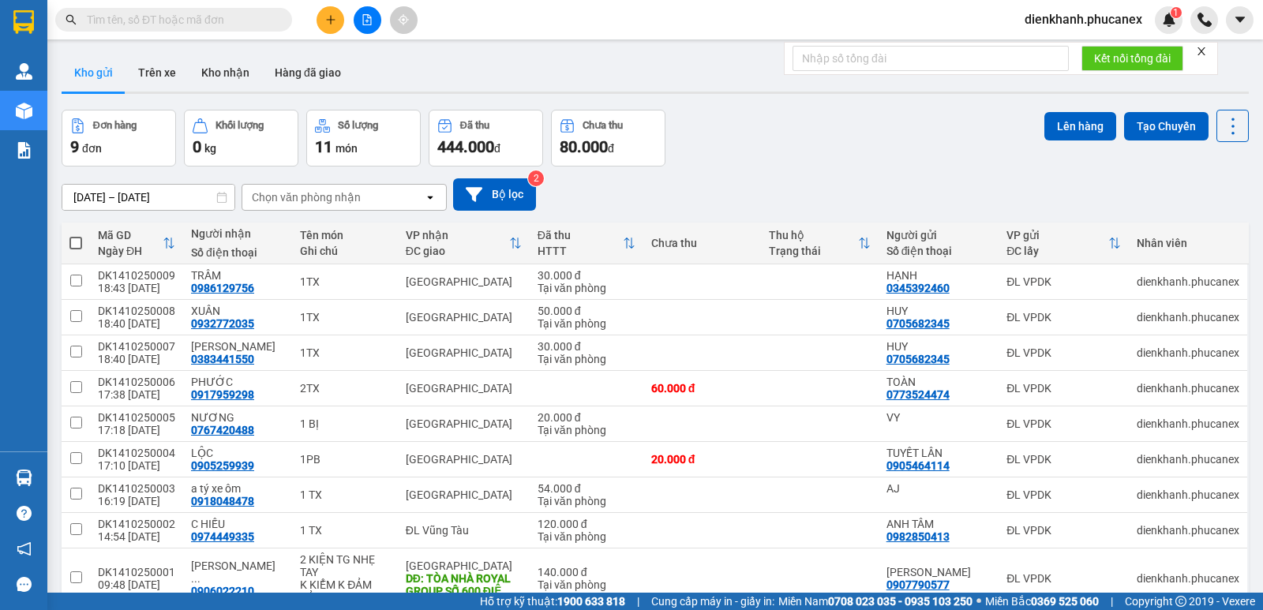
click at [77, 244] on span at bounding box center [75, 243] width 13 height 13
click at [76, 235] on input "checkbox" at bounding box center [76, 235] width 0 height 0
checkbox input "true"
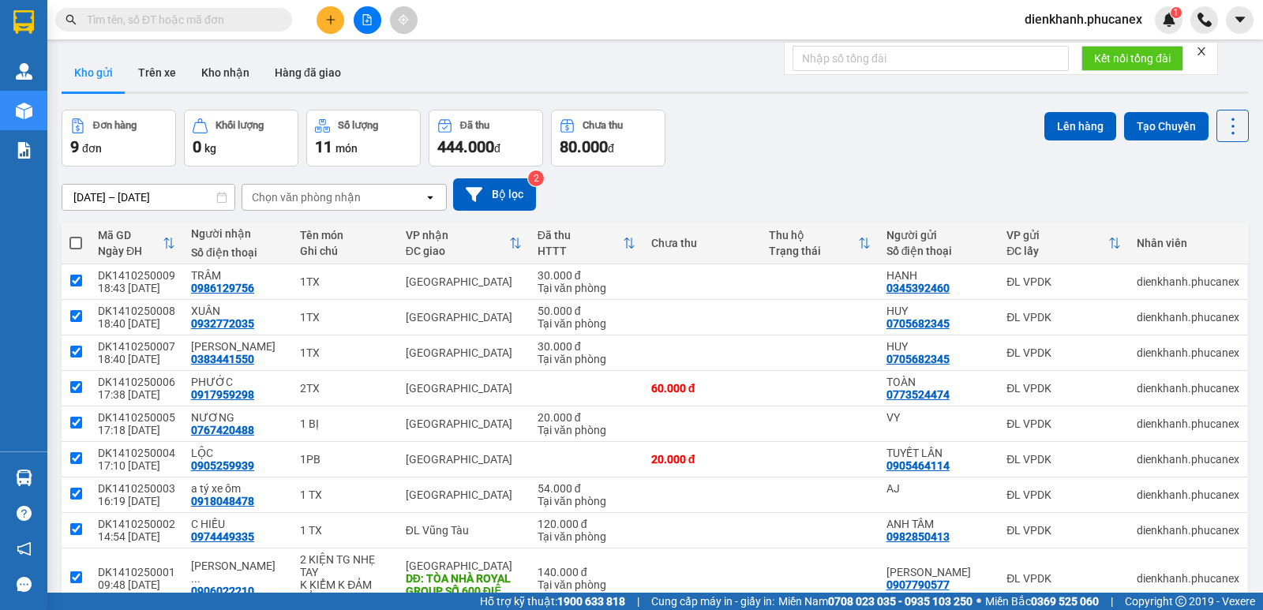
checkbox input "true"
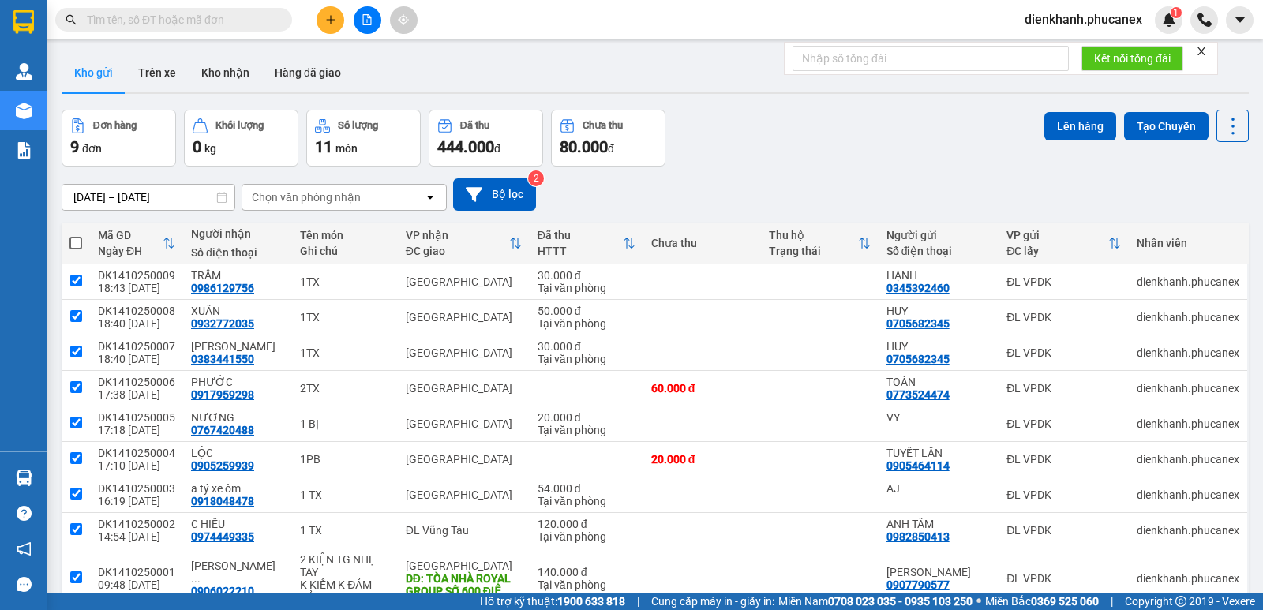
checkbox input "true"
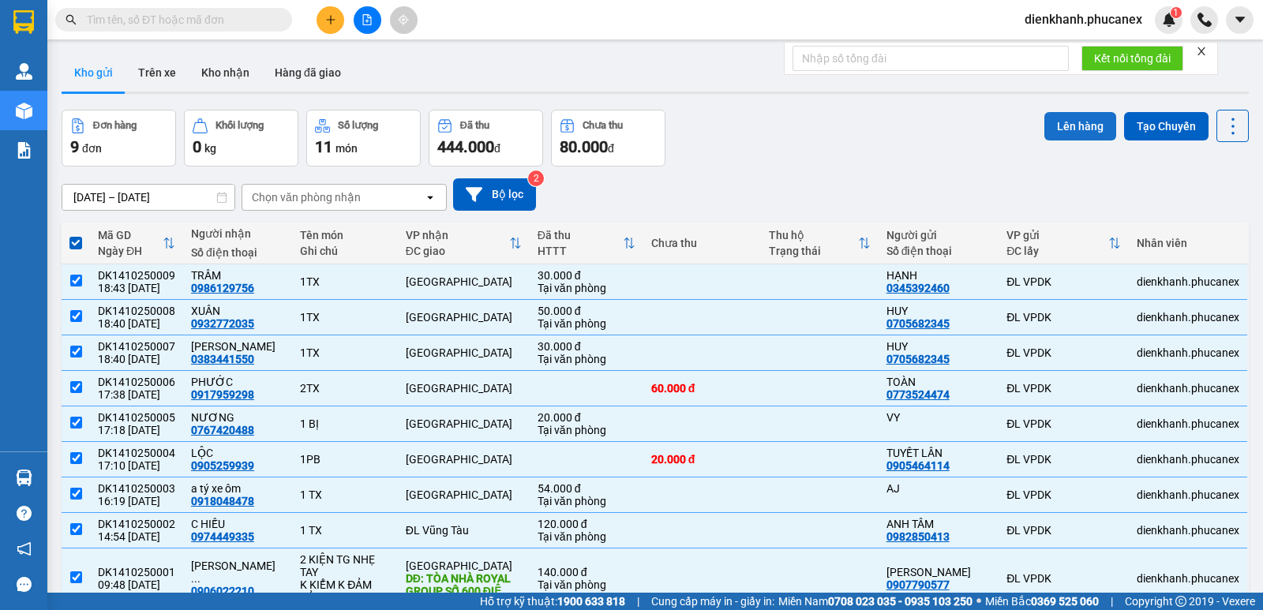
click at [1051, 133] on button "Lên hàng" at bounding box center [1081, 126] width 72 height 28
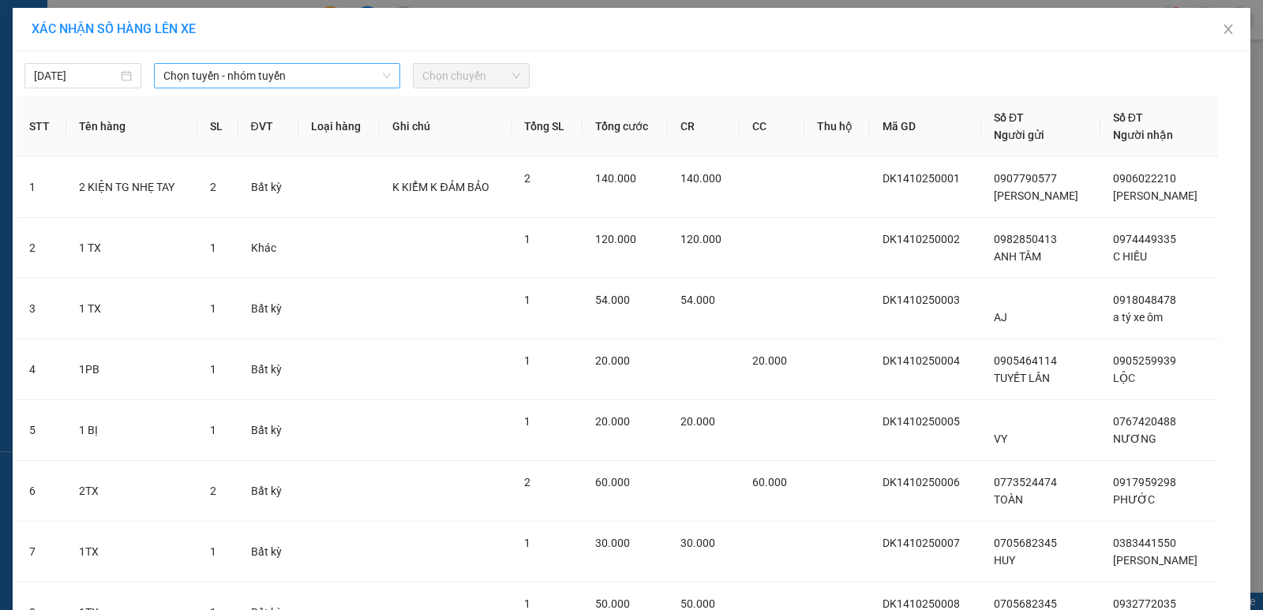
click at [309, 74] on span "Chọn tuyến - nhóm tuyến" at bounding box center [276, 76] width 227 height 24
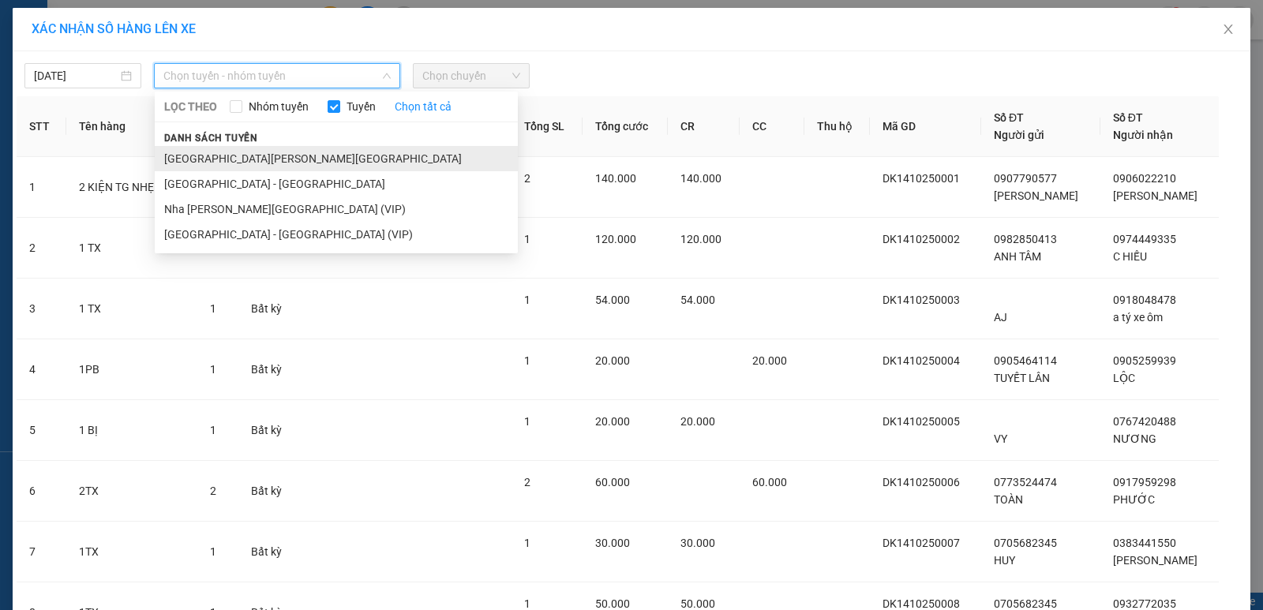
click at [237, 160] on li "[GEOGRAPHIC_DATA][PERSON_NAME][GEOGRAPHIC_DATA]" at bounding box center [336, 158] width 363 height 25
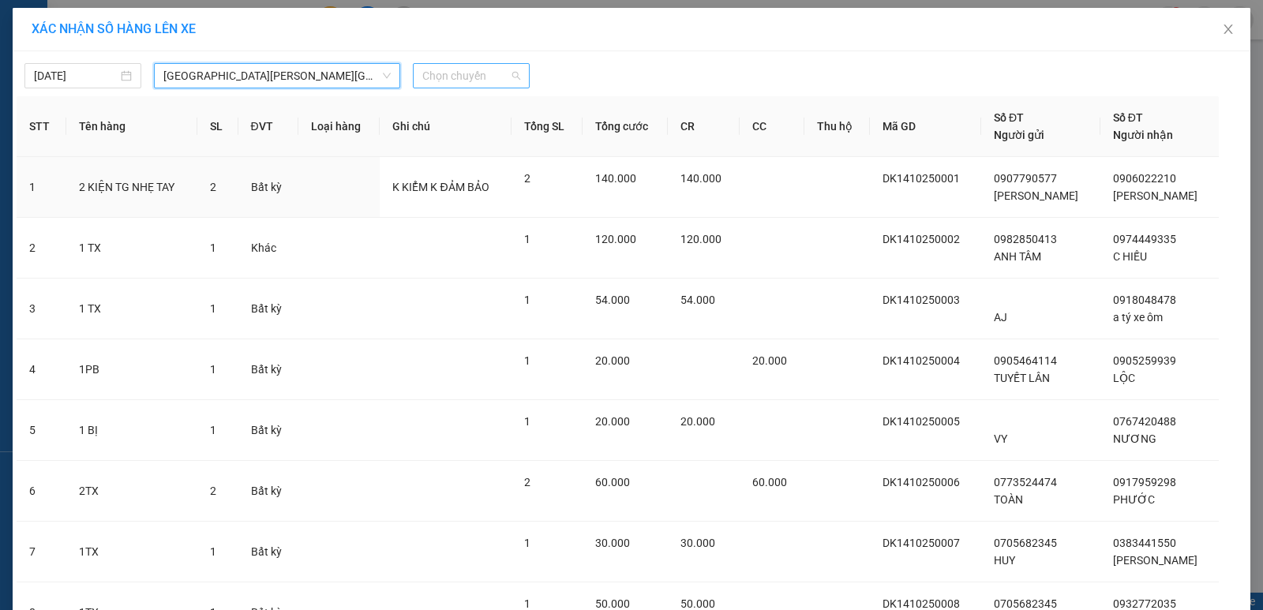
click at [495, 74] on span "Chọn chuyến" at bounding box center [471, 76] width 98 height 24
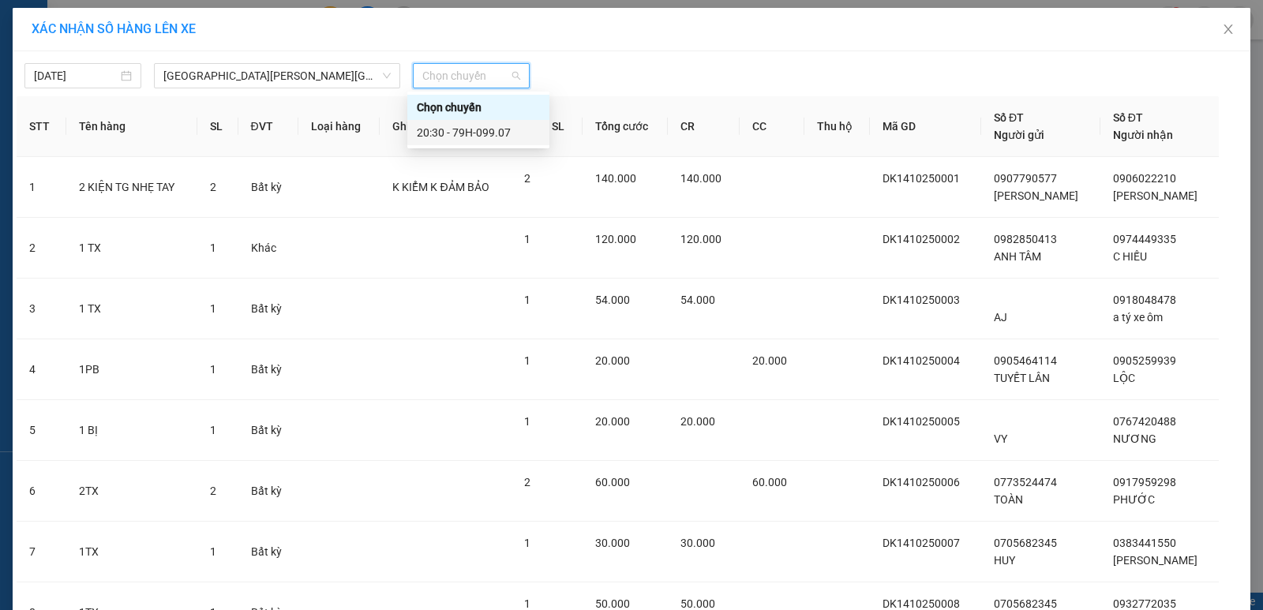
click at [449, 134] on div "20:30 - 79H-099.07" at bounding box center [478, 132] width 123 height 17
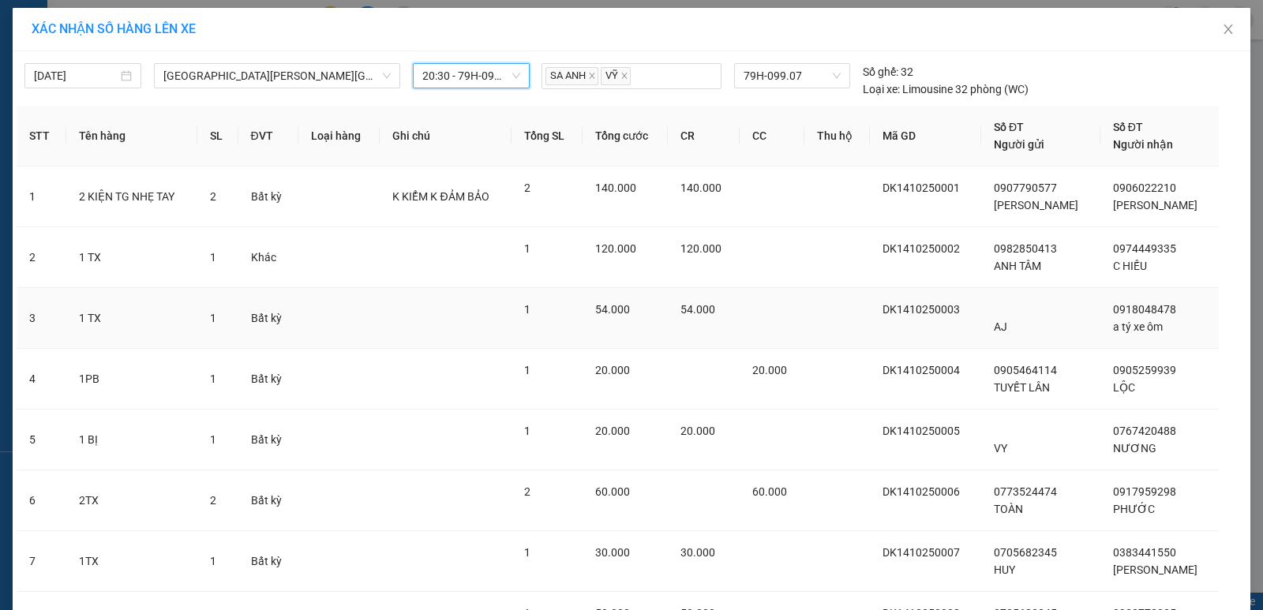
scroll to position [219, 0]
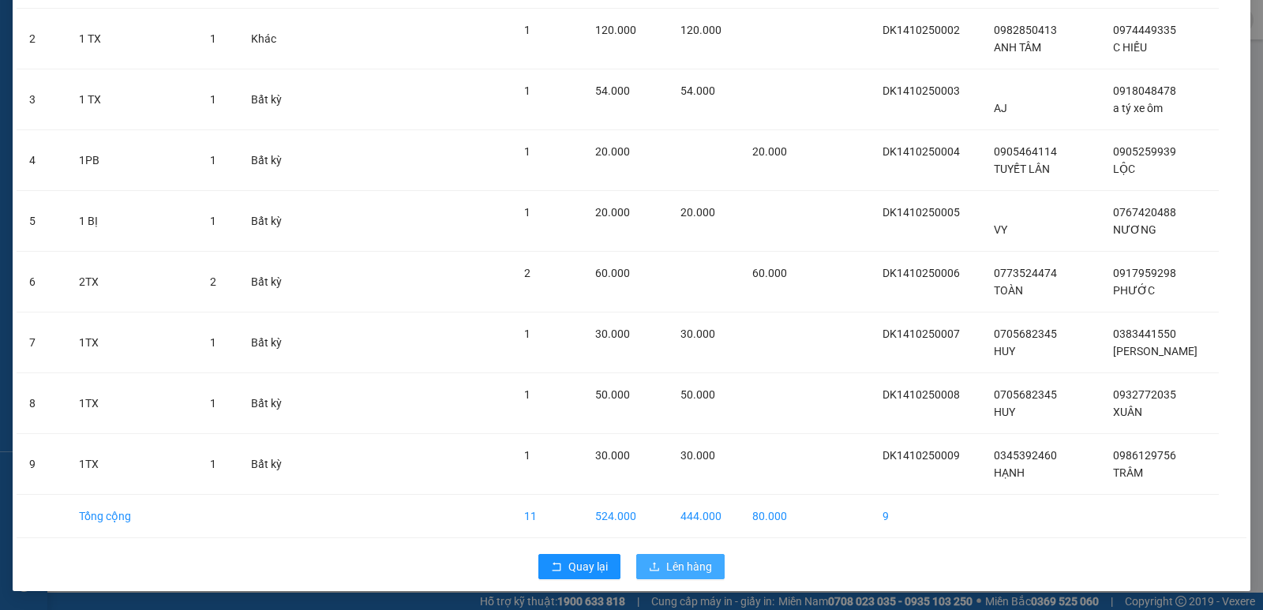
click at [657, 571] on button "Lên hàng" at bounding box center [680, 566] width 88 height 25
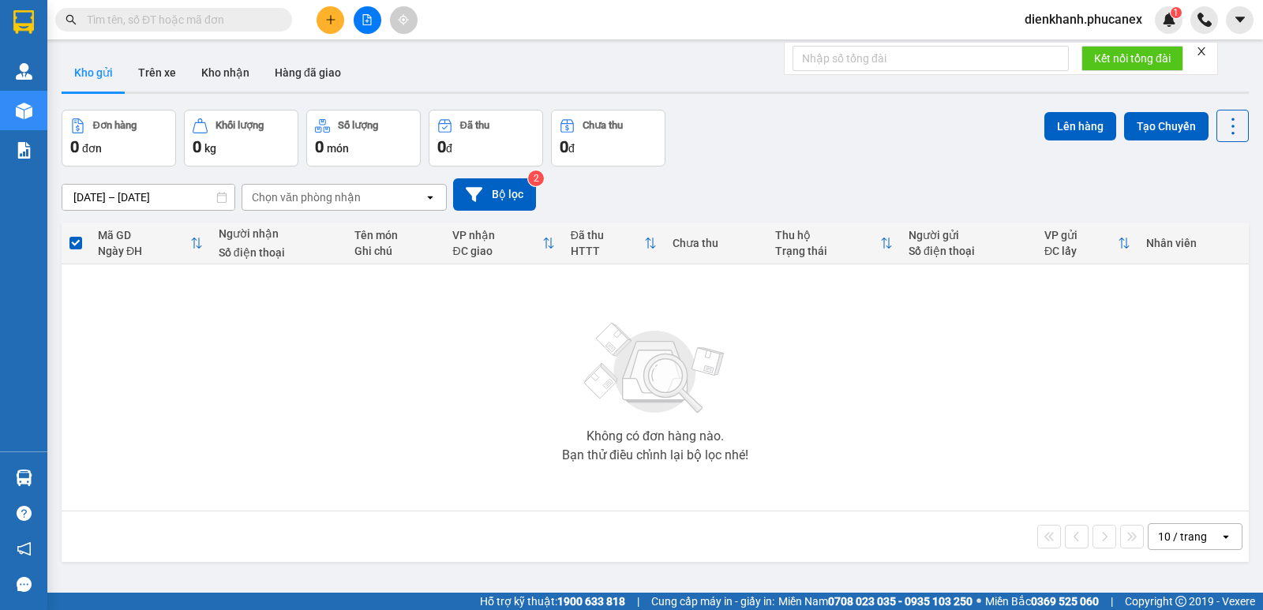
click at [1088, 27] on span "dienkhanh.phucanex" at bounding box center [1083, 19] width 143 height 20
click at [1067, 51] on span "Đăng xuất" at bounding box center [1091, 48] width 109 height 17
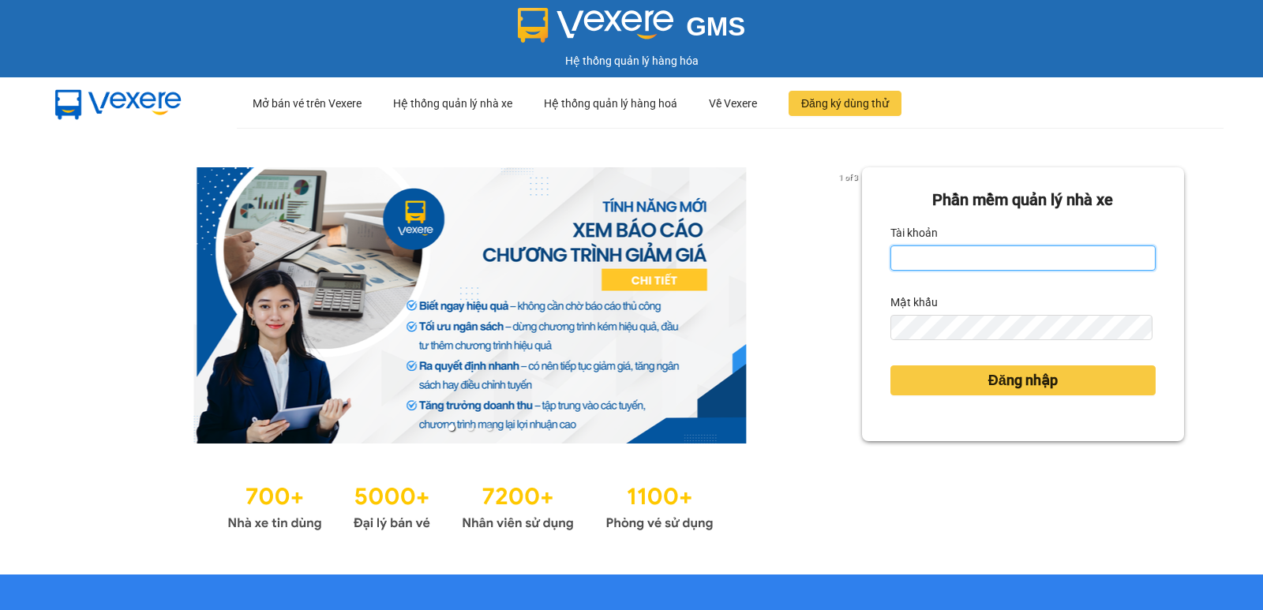
click at [896, 260] on input "Tài khoản" at bounding box center [1023, 258] width 265 height 25
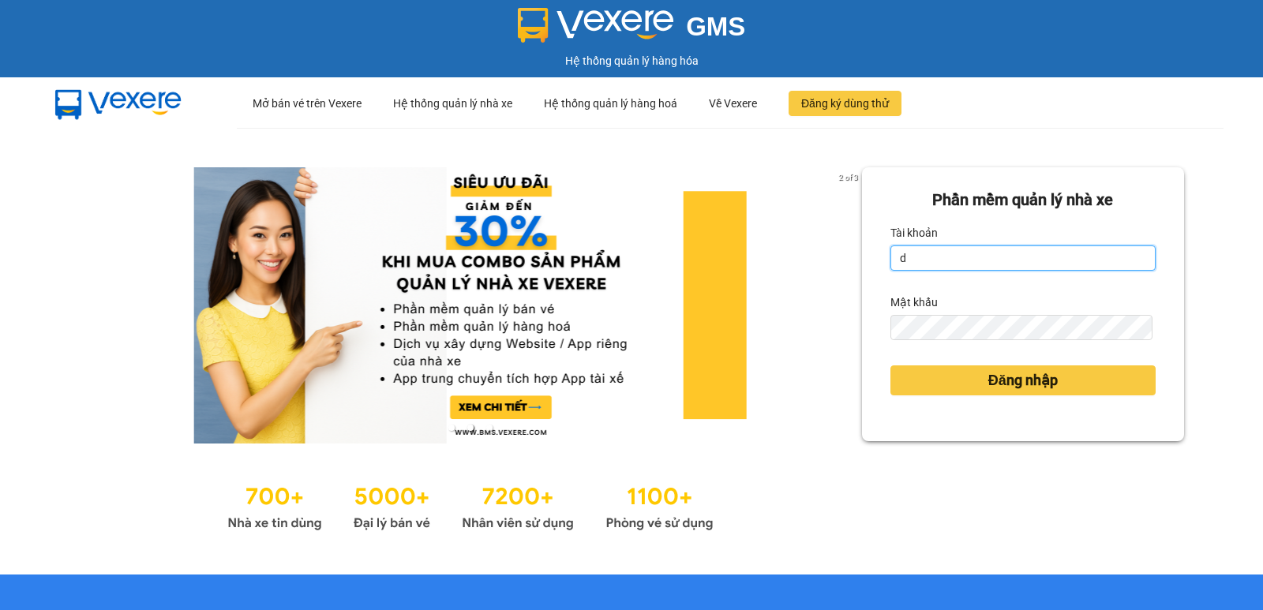
type input "duyninhhoa.phucanex"
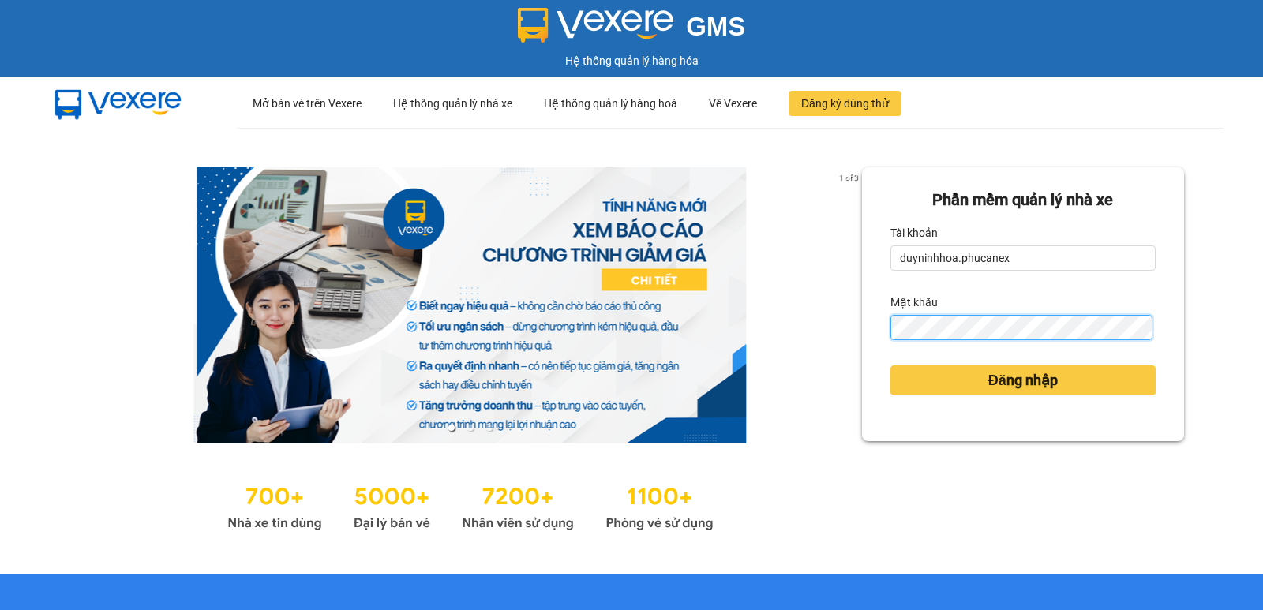
click at [891, 366] on button "Đăng nhập" at bounding box center [1023, 381] width 265 height 30
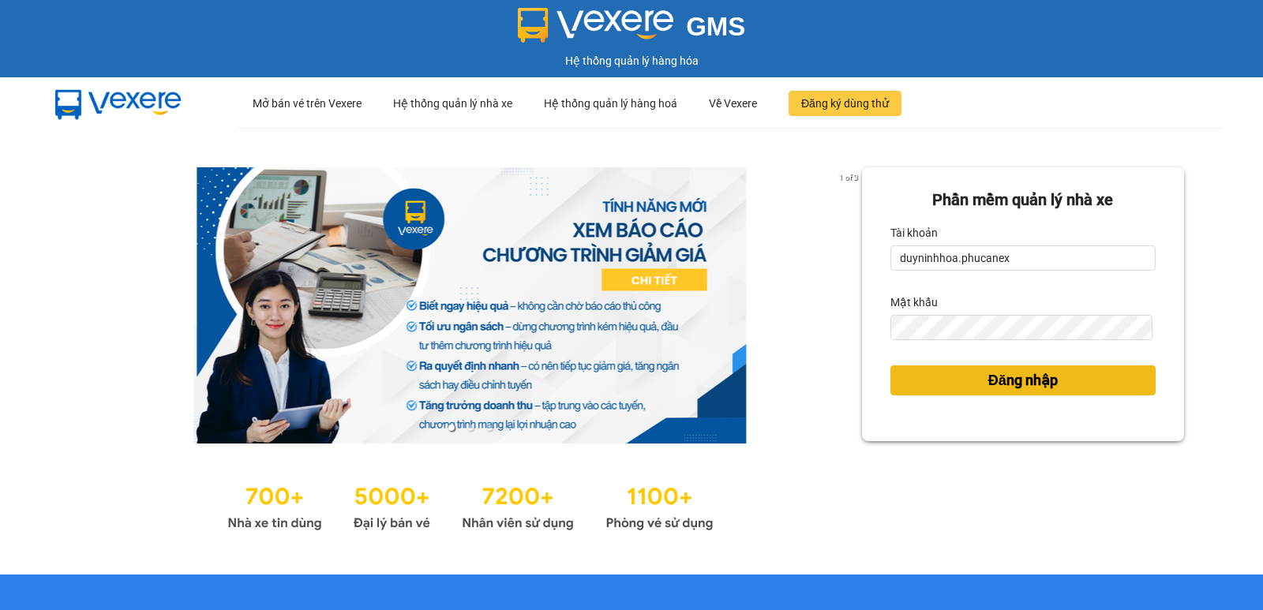
click at [921, 388] on button "Đăng nhập" at bounding box center [1023, 381] width 265 height 30
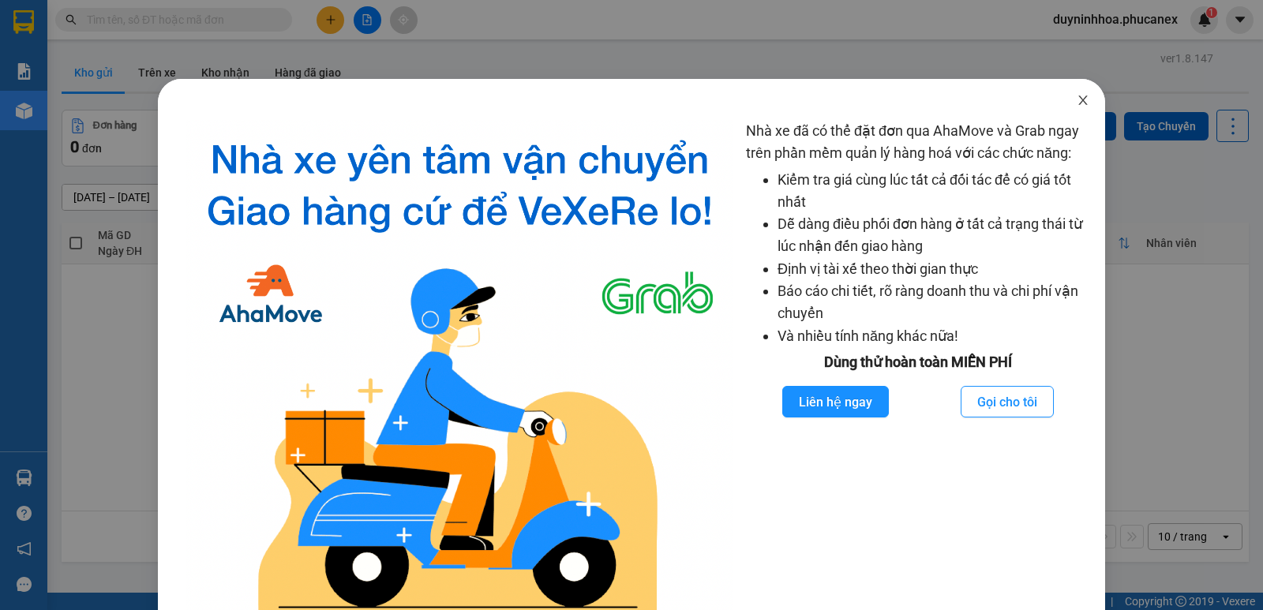
click at [1077, 99] on icon "close" at bounding box center [1083, 100] width 13 height 13
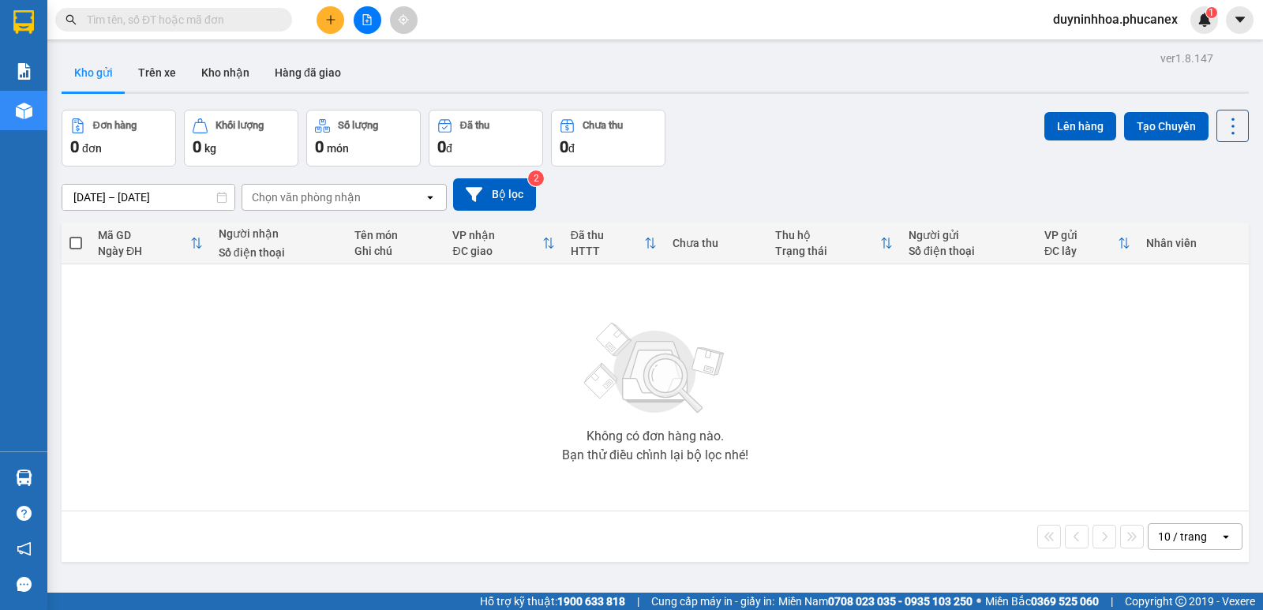
click at [1101, 18] on span "duyninhhoa.phucanex" at bounding box center [1116, 19] width 150 height 20
click at [1081, 52] on span "Đăng xuất" at bounding box center [1122, 48] width 117 height 17
